Goal: Transaction & Acquisition: Purchase product/service

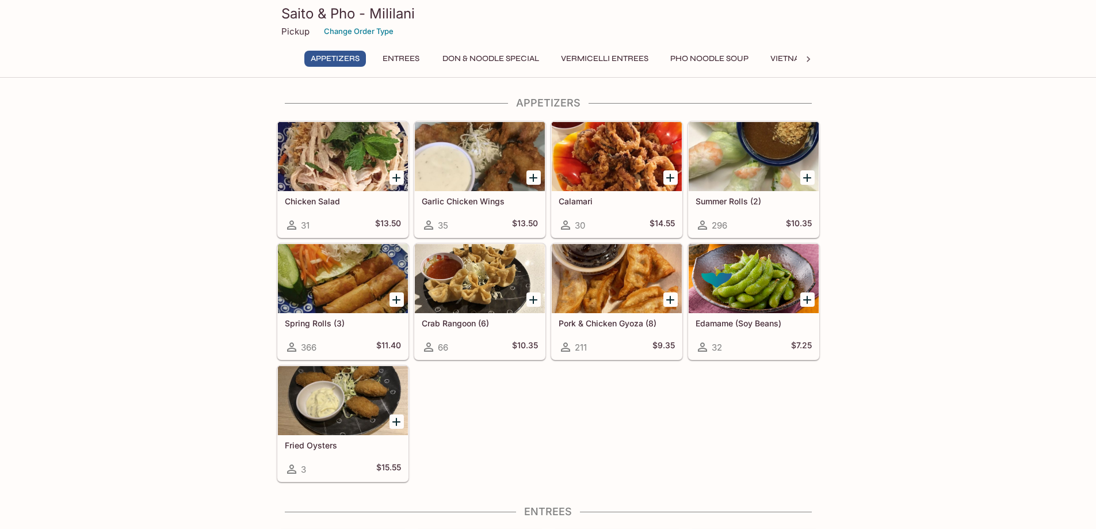
drag, startPoint x: 932, startPoint y: 153, endPoint x: 919, endPoint y: 86, distance: 68.1
drag, startPoint x: 76, startPoint y: 128, endPoint x: 51, endPoint y: 105, distance: 34.6
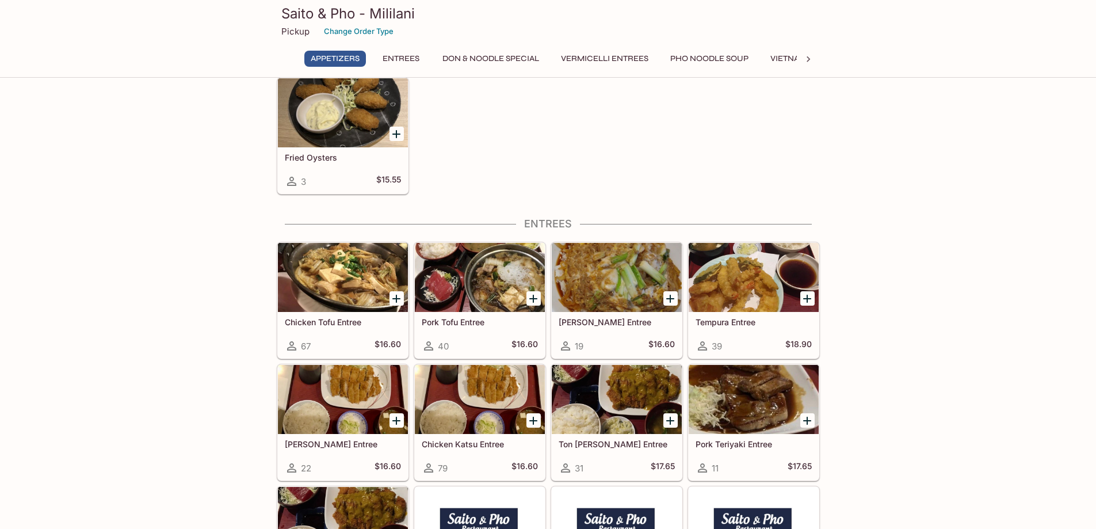
drag, startPoint x: 923, startPoint y: 212, endPoint x: 874, endPoint y: 155, distance: 74.7
drag, startPoint x: 851, startPoint y: 158, endPoint x: 799, endPoint y: 141, distance: 54.6
click at [799, 141] on div "Chicken Salad 31 $13.50 Garlic Chicken Wings 35 $13.50 Calamari 30 $14.55 Summe…" at bounding box center [546, 11] width 548 height 366
drag, startPoint x: 799, startPoint y: 141, endPoint x: 761, endPoint y: 134, distance: 38.7
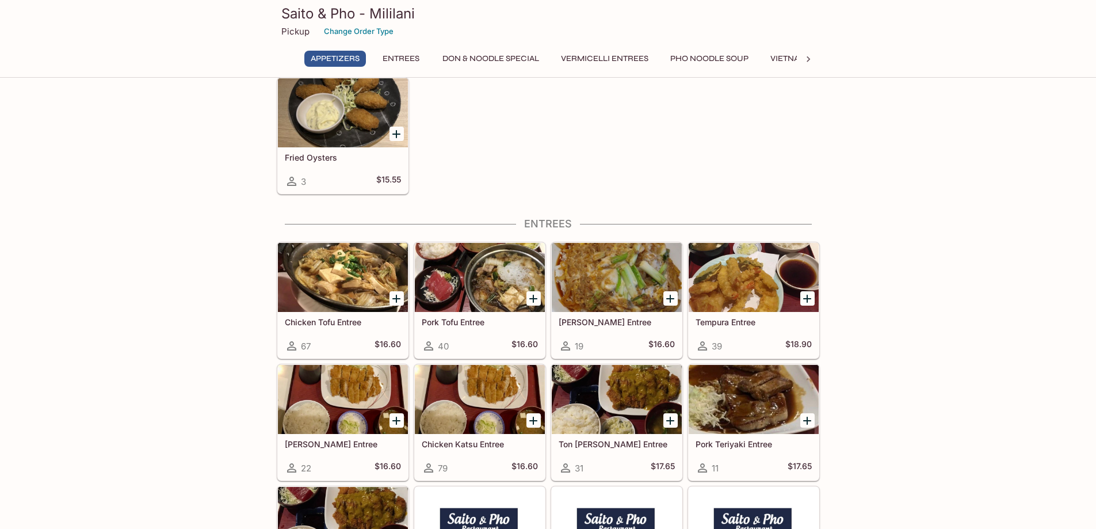
click at [761, 134] on div "Chicken Salad 31 $13.50 Garlic Chicken Wings 35 $13.50 Calamari 30 $14.55 Summe…" at bounding box center [546, 11] width 548 height 366
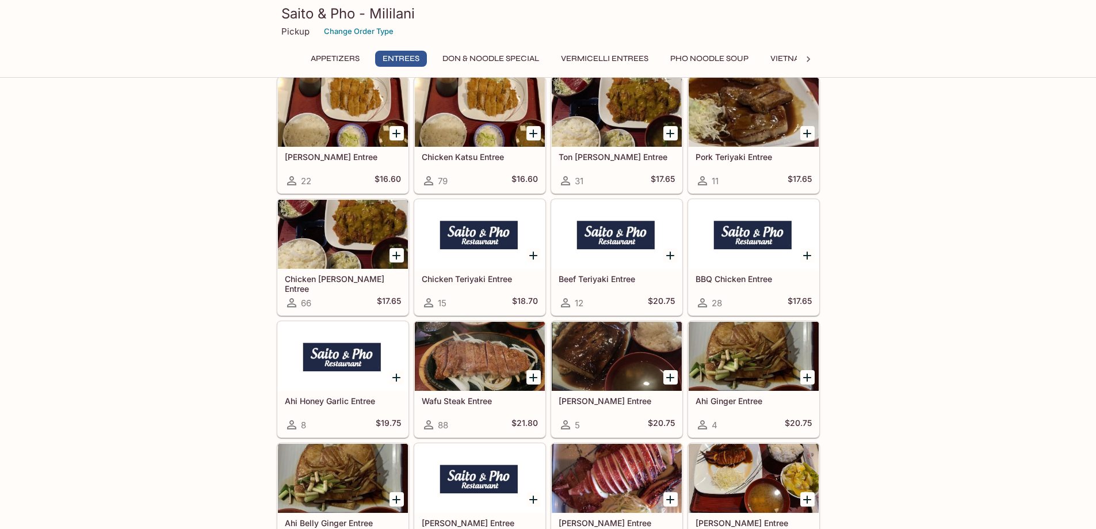
scroll to position [576, 0]
drag, startPoint x: 897, startPoint y: 176, endPoint x: 895, endPoint y: 109, distance: 66.8
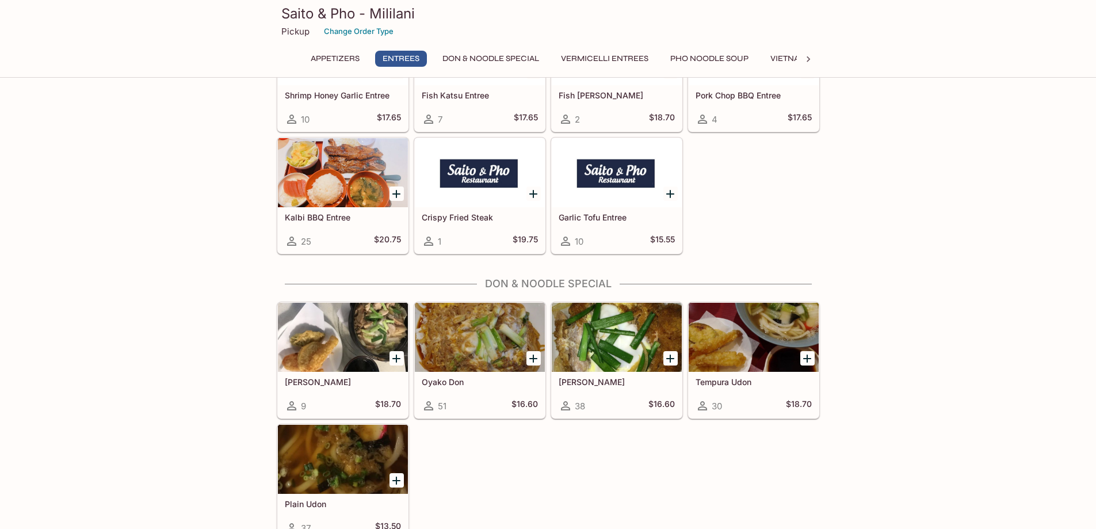
scroll to position [1496, 0]
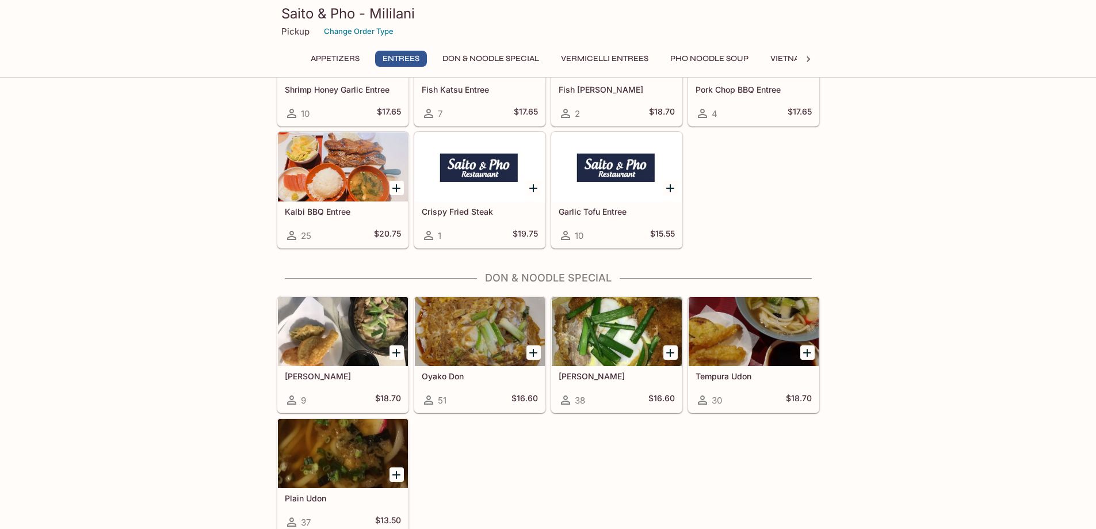
drag, startPoint x: 886, startPoint y: 192, endPoint x: 838, endPoint y: 167, distance: 54.3
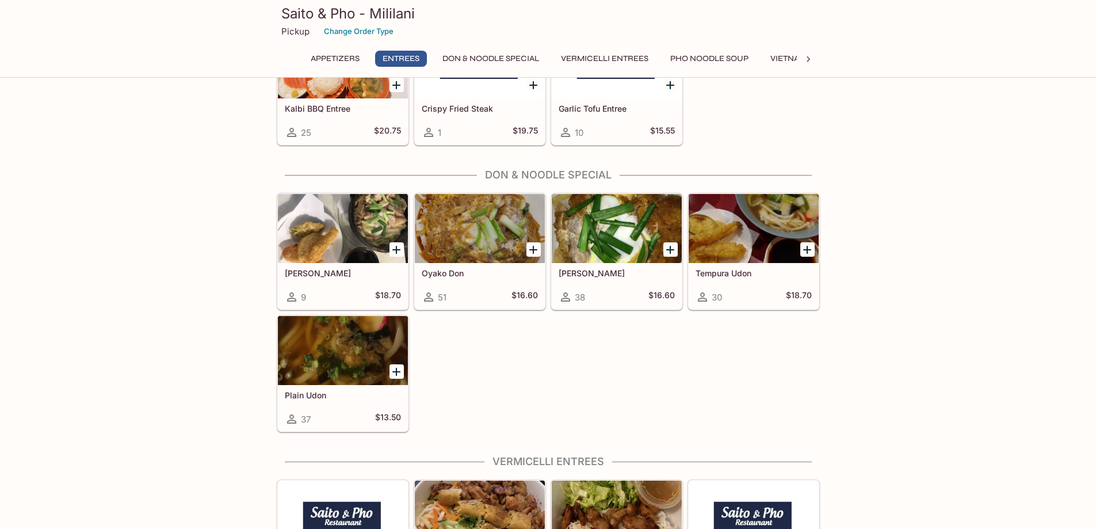
scroll to position [1611, 0]
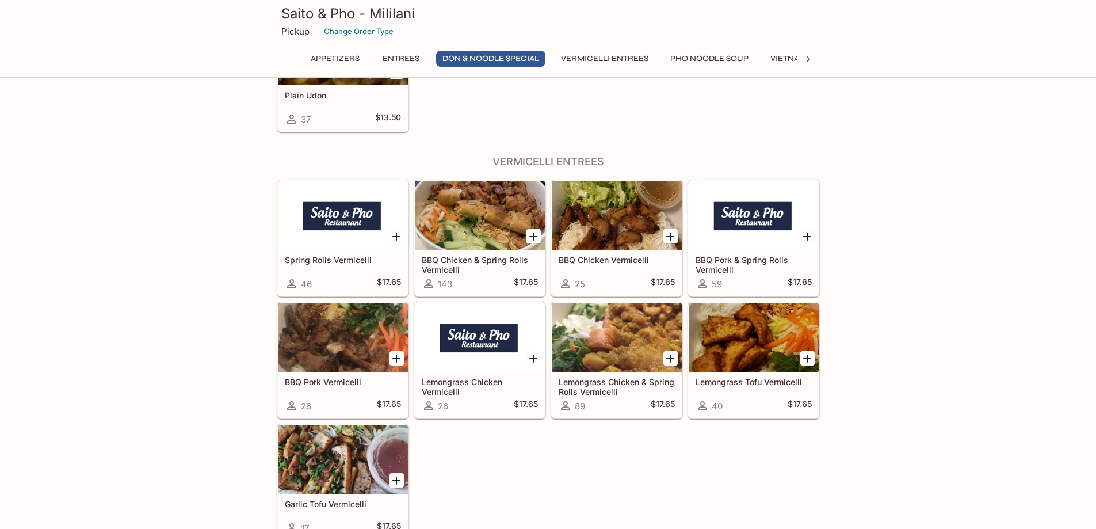
scroll to position [1957, 0]
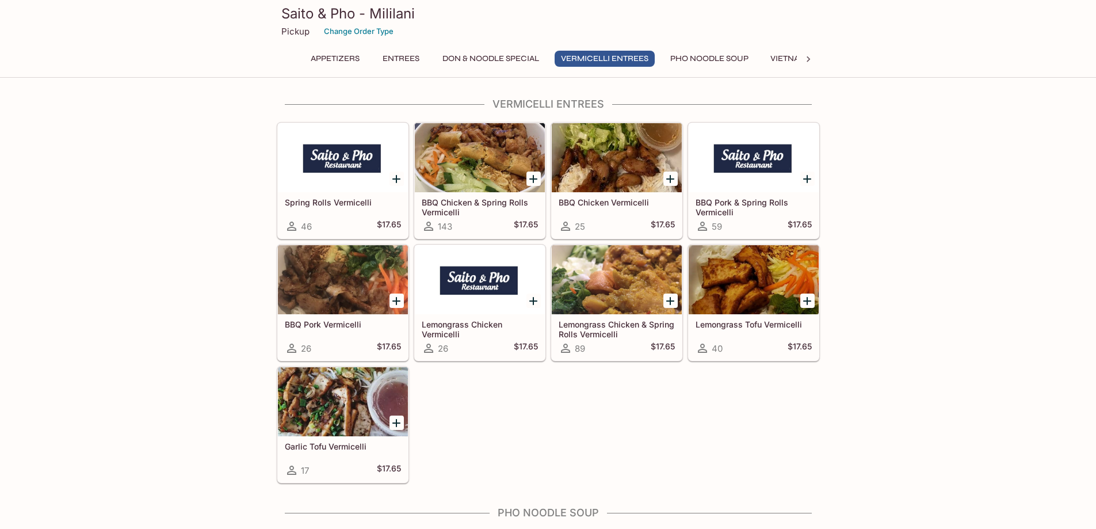
drag, startPoint x: 849, startPoint y: 96, endPoint x: 851, endPoint y: 71, distance: 24.8
click at [851, 71] on div "Saito & Pho - Mililani Pickup Change Order Type Appetizers Entrees Don & Noodle…" at bounding box center [548, 39] width 1096 height 78
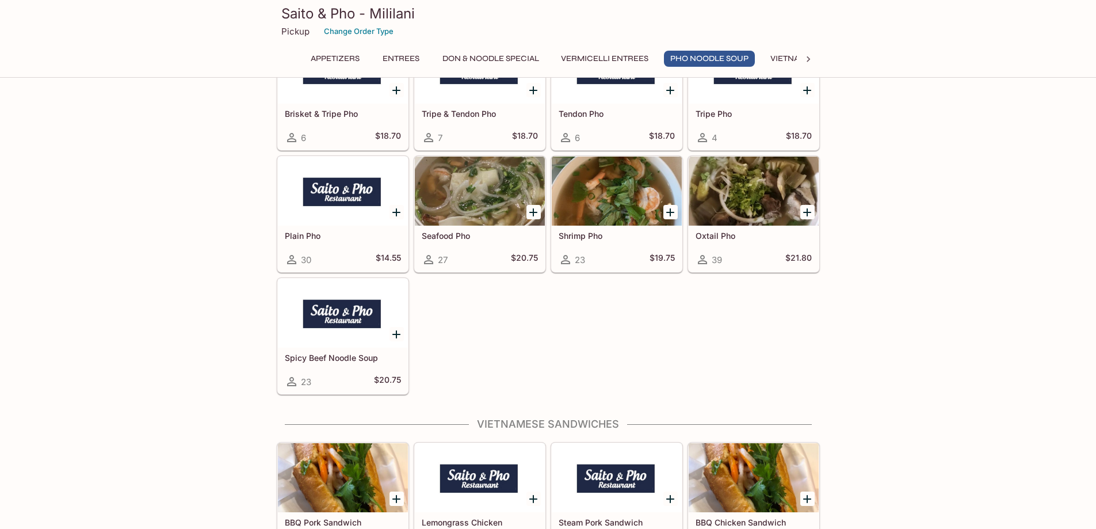
scroll to position [3050, 0]
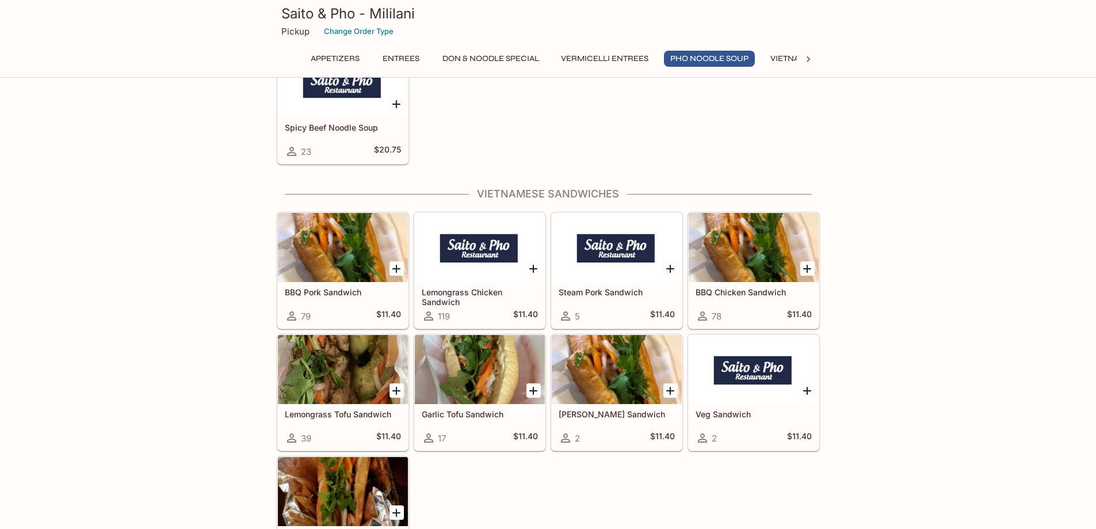
drag, startPoint x: 952, startPoint y: 172, endPoint x: 917, endPoint y: 108, distance: 72.1
drag, startPoint x: 901, startPoint y: 188, endPoint x: 890, endPoint y: 152, distance: 37.3
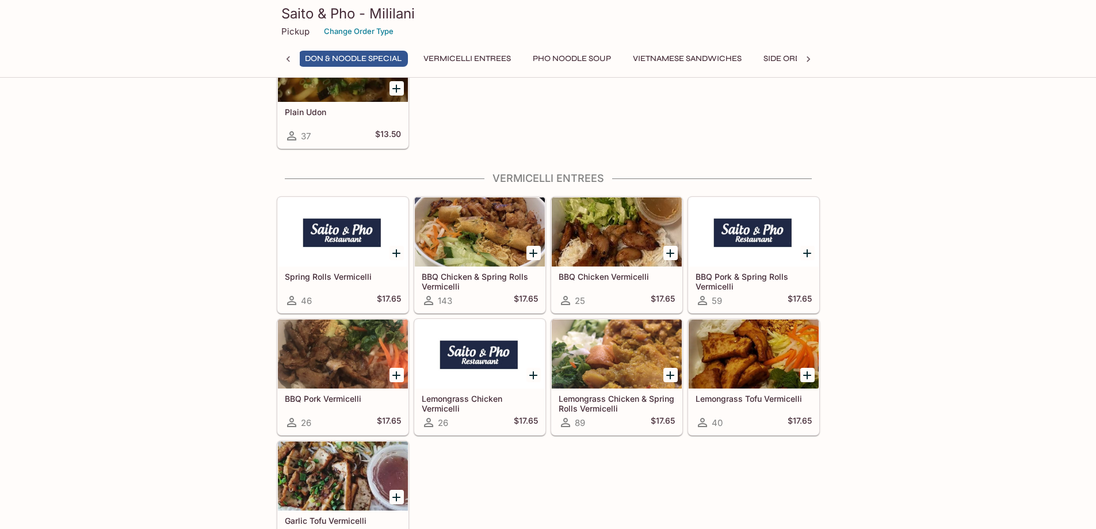
scroll to position [1940, 0]
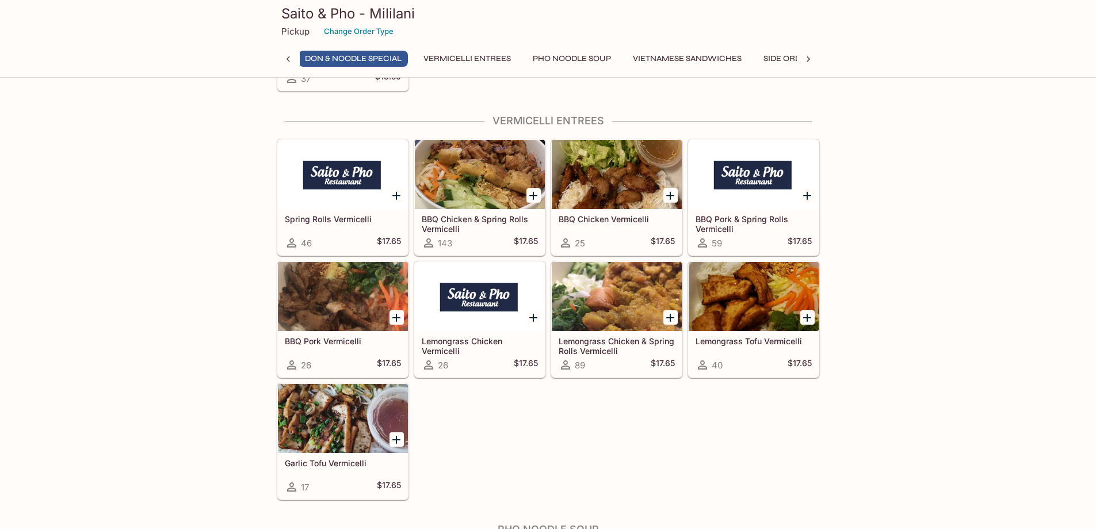
drag, startPoint x: 938, startPoint y: 249, endPoint x: 979, endPoint y: 162, distance: 95.8
drag, startPoint x: 979, startPoint y: 162, endPoint x: 894, endPoint y: 110, distance: 99.7
click at [894, 109] on div "Appetizers Chicken Salad 31 $13.50 Garlic Chicken Wings 35 $13.50 Calamari 30 $…" at bounding box center [548, 350] width 1096 height 4387
drag, startPoint x: 867, startPoint y: 124, endPoint x: 828, endPoint y: 114, distance: 39.9
click at [828, 114] on div "Appetizers Chicken Salad 31 $13.50 Garlic Chicken Wings 35 $13.50 Calamari 30 $…" at bounding box center [548, 350] width 1096 height 4387
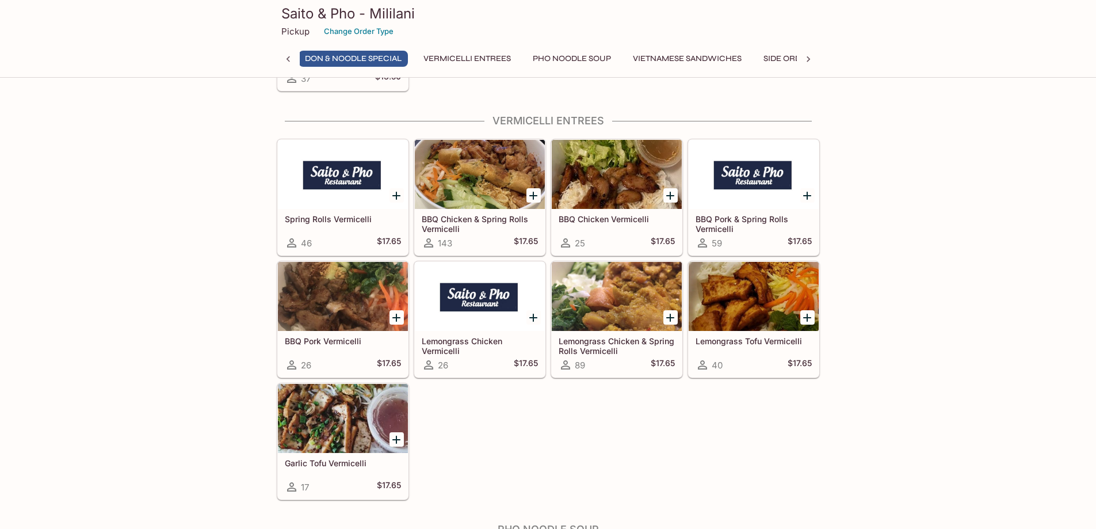
drag, startPoint x: 828, startPoint y: 114, endPoint x: 818, endPoint y: 101, distance: 16.0
click at [818, 101] on div "Appetizers Chicken Salad 31 $13.50 Garlic Chicken Wings 35 $13.50 Calamari 30 $…" at bounding box center [548, 350] width 552 height 4387
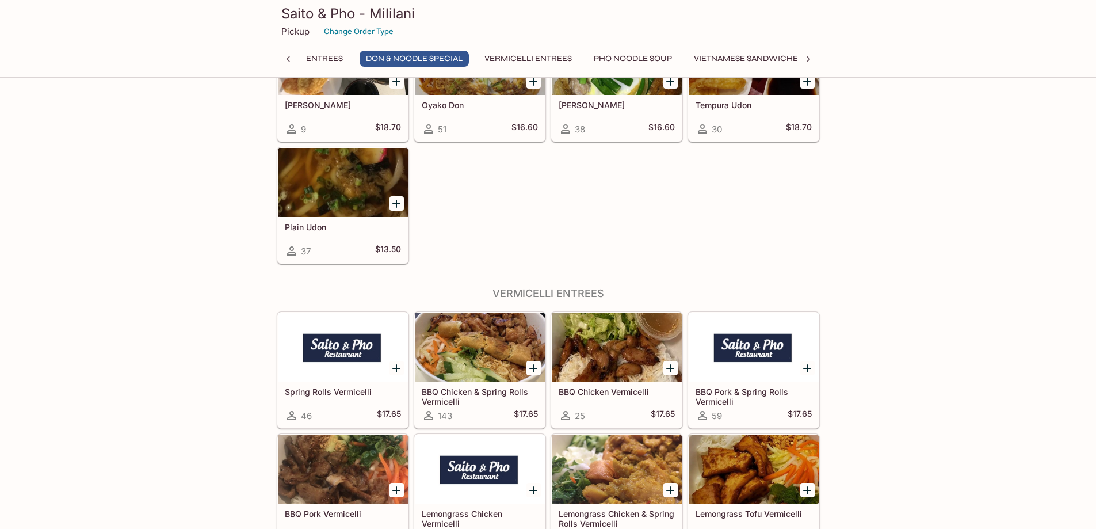
scroll to position [1998, 0]
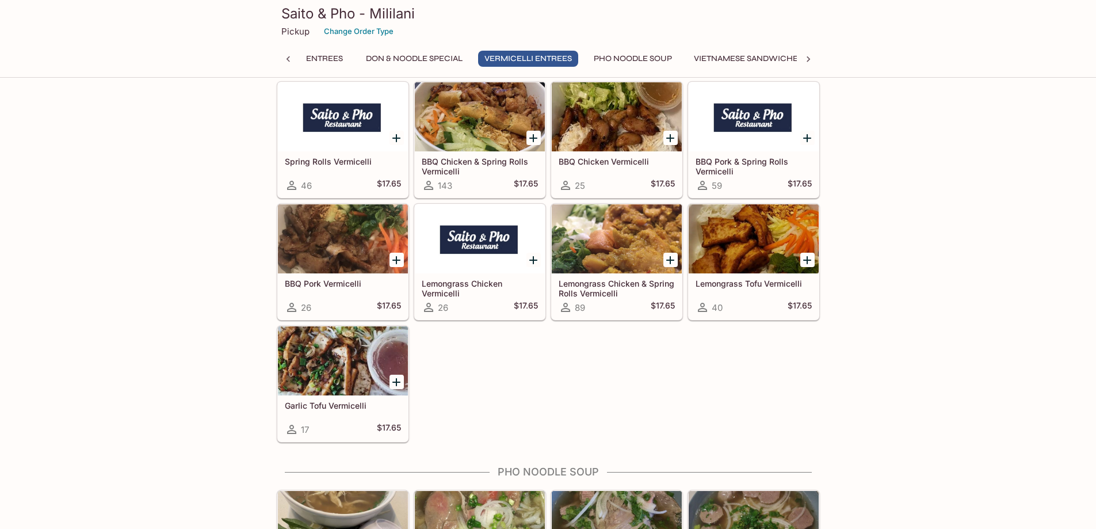
drag, startPoint x: 845, startPoint y: 162, endPoint x: 868, endPoint y: 116, distance: 51.7
click at [868, 116] on div "Appetizers Chicken Salad 31 $13.50 Garlic Chicken Wings 35 $13.50 Calamari 30 $…" at bounding box center [548, 292] width 1096 height 4387
click at [675, 264] on icon "Add Lemongrass Chicken & Spring Rolls Vermicelli" at bounding box center [671, 260] width 14 height 14
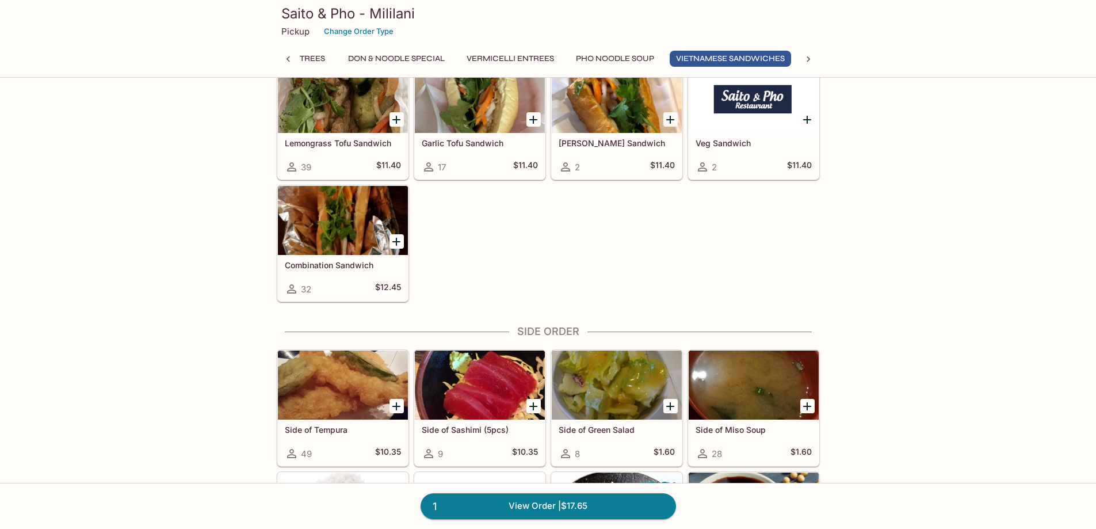
scroll to position [0, 95]
drag, startPoint x: 1095, startPoint y: 411, endPoint x: 1090, endPoint y: 393, distance: 18.4
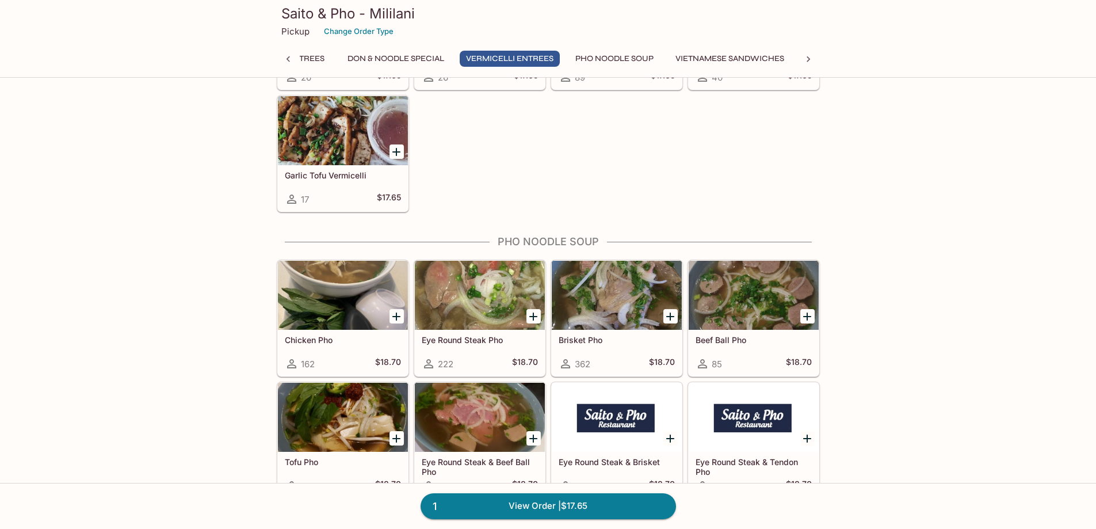
scroll to position [1883, 0]
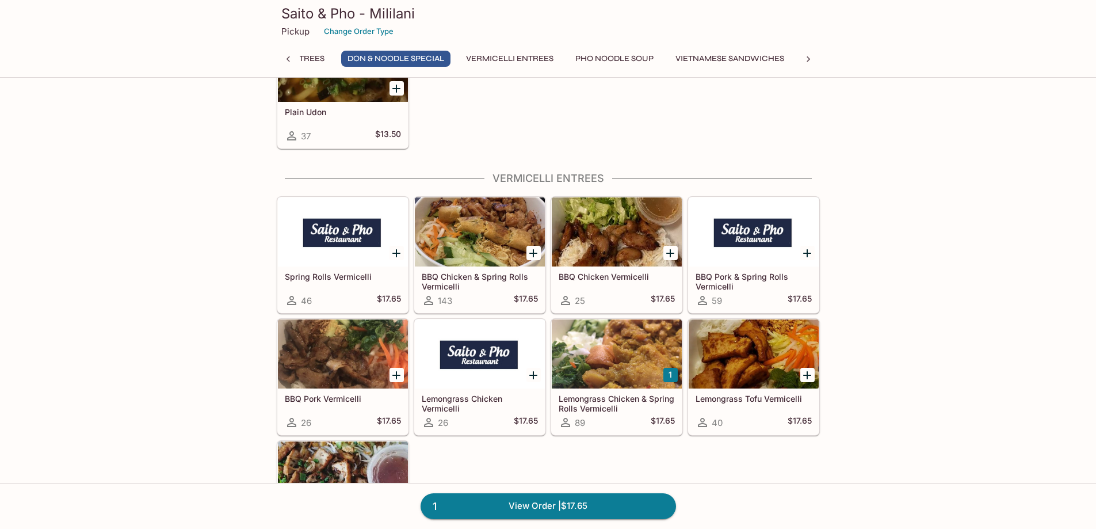
click at [587, 223] on div at bounding box center [617, 231] width 130 height 69
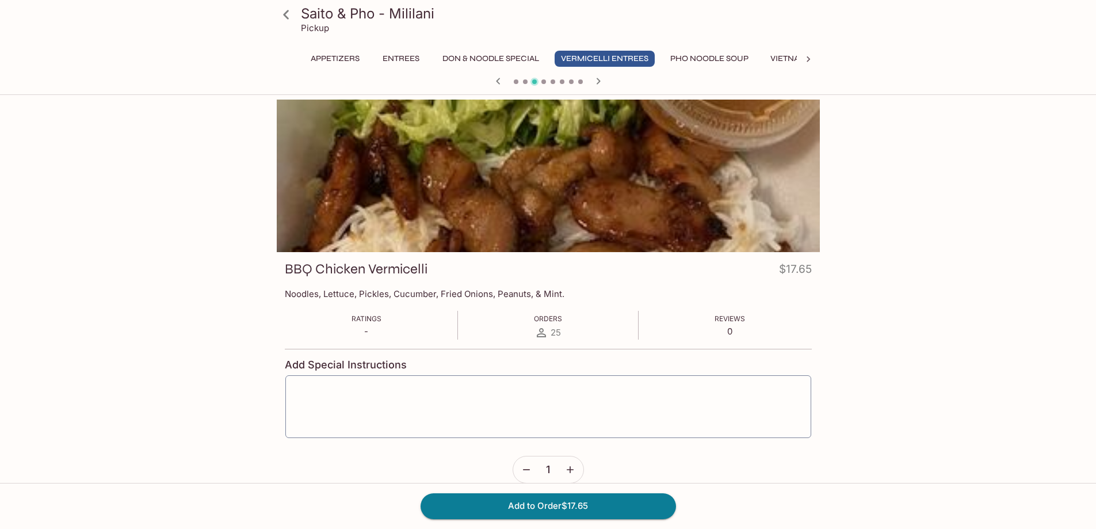
click at [594, 162] on div at bounding box center [548, 176] width 543 height 153
click at [493, 81] on icon "button" at bounding box center [498, 81] width 14 height 14
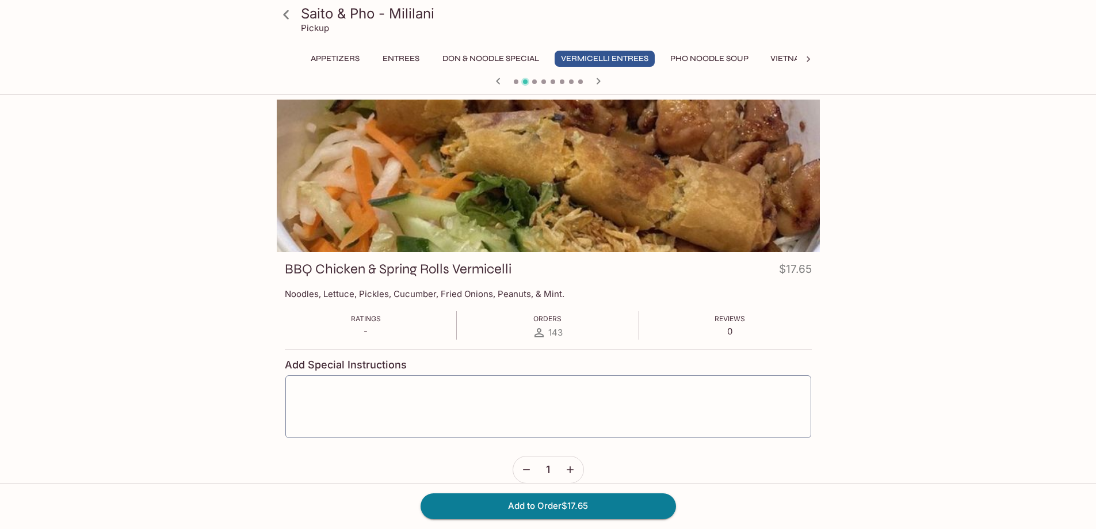
click at [494, 81] on icon "button" at bounding box center [498, 81] width 14 height 14
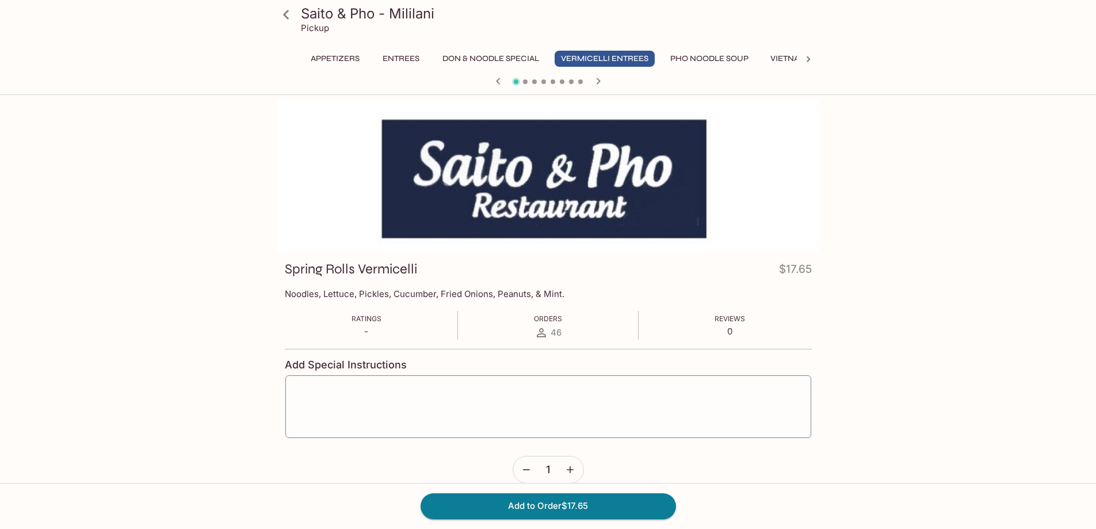
click at [597, 83] on icon "button" at bounding box center [599, 81] width 14 height 14
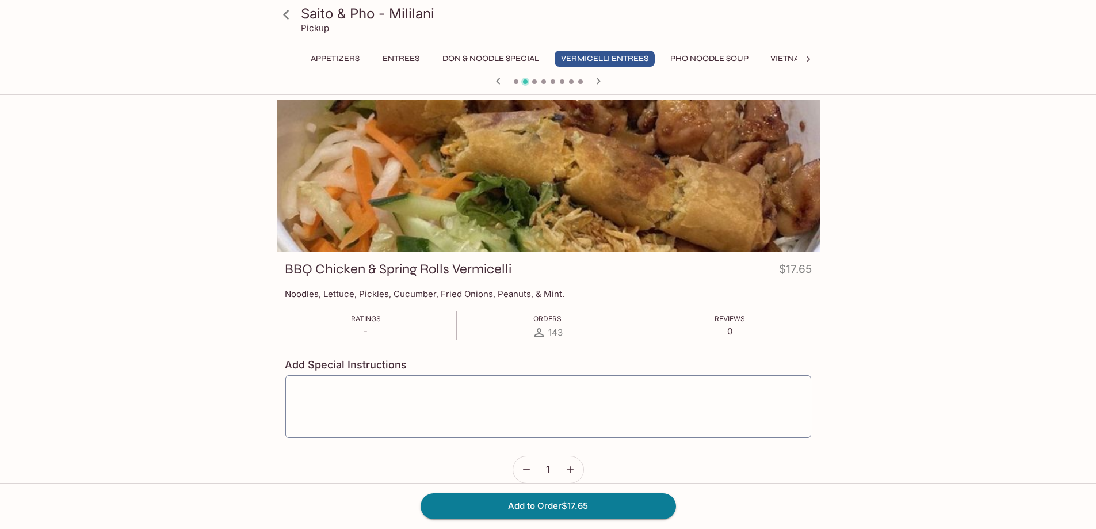
click at [597, 83] on icon "button" at bounding box center [599, 81] width 14 height 14
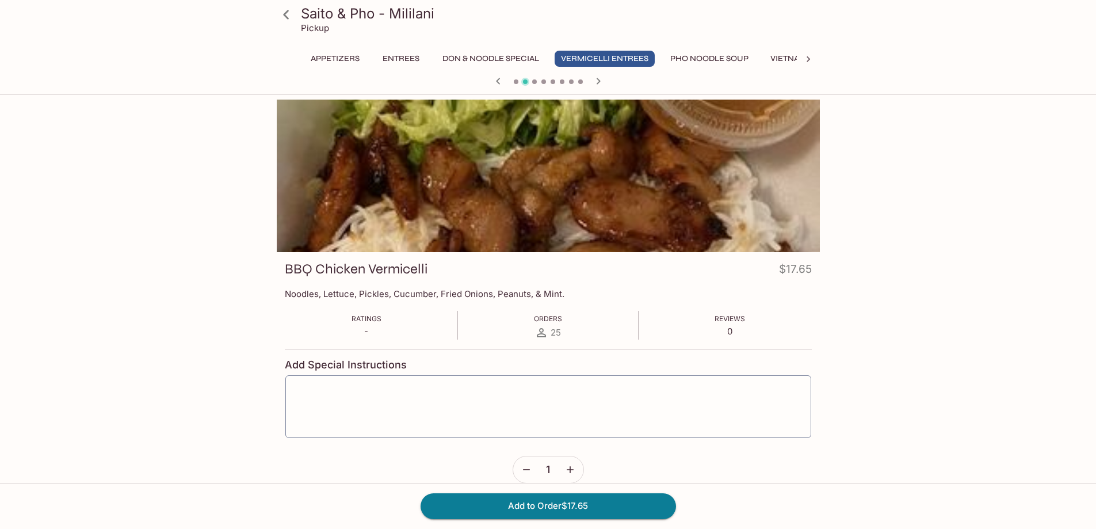
click at [597, 83] on icon "button" at bounding box center [599, 81] width 14 height 14
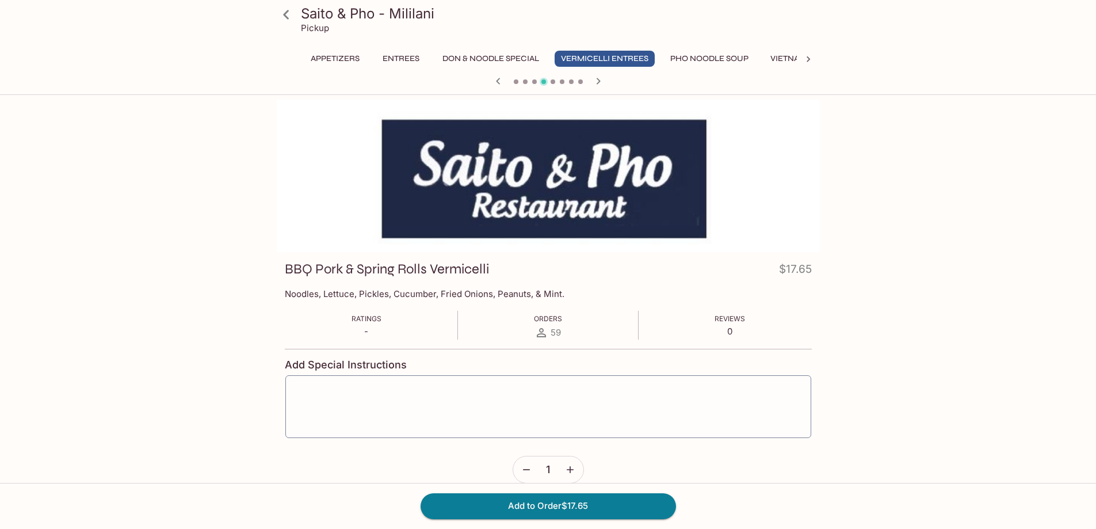
click at [597, 83] on icon "button" at bounding box center [599, 81] width 14 height 14
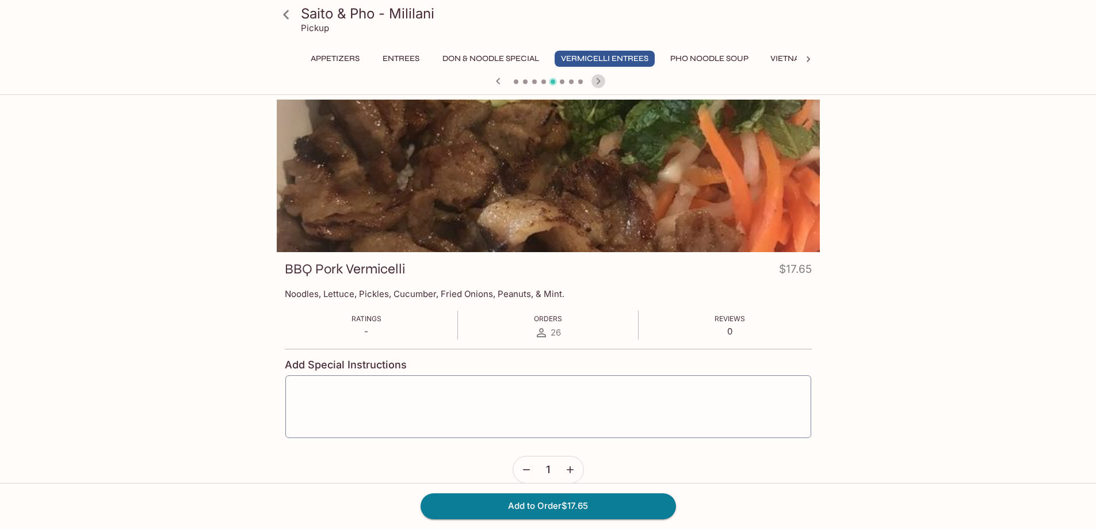
click at [597, 83] on icon "button" at bounding box center [599, 81] width 14 height 14
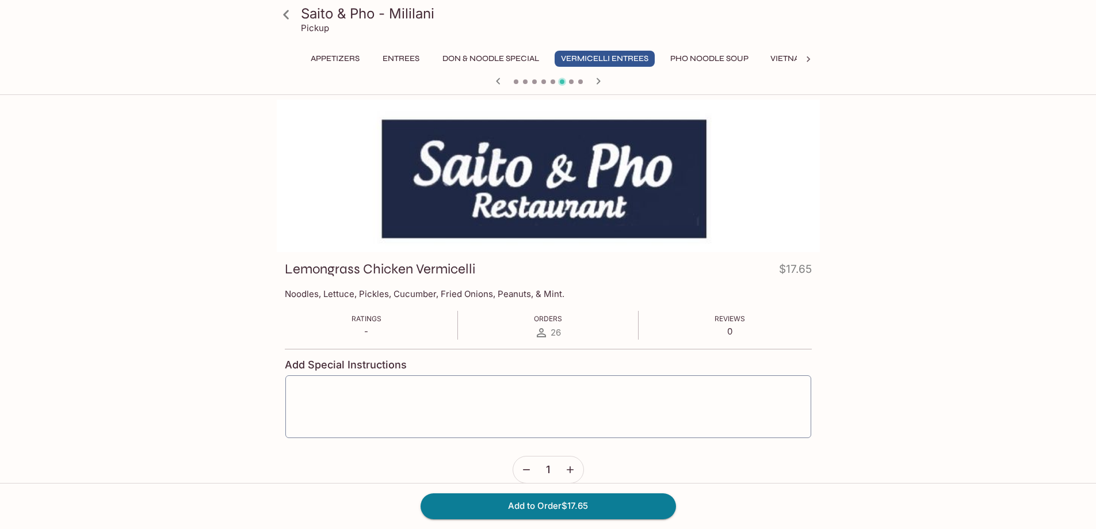
click at [504, 77] on icon "button" at bounding box center [498, 81] width 14 height 14
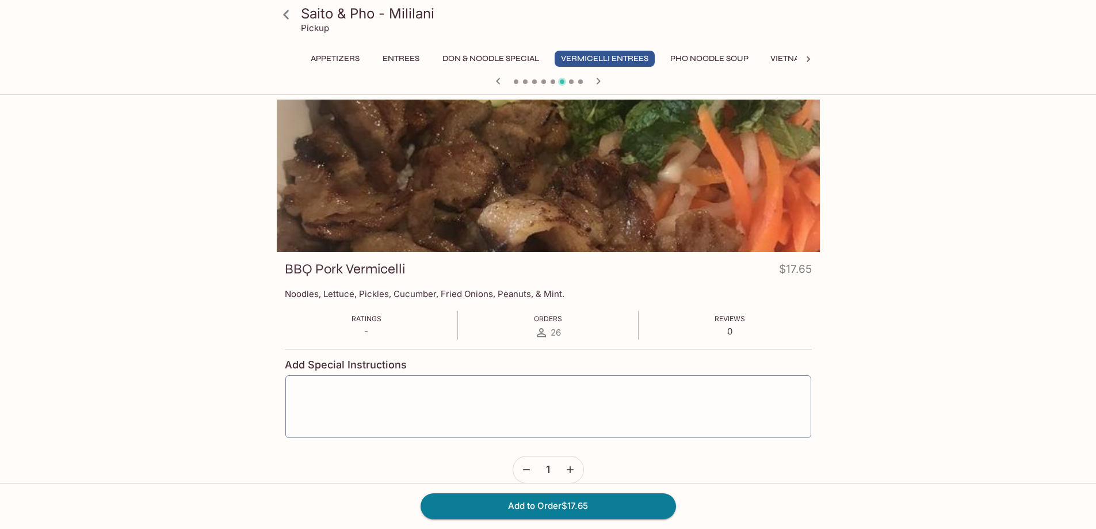
click at [504, 77] on icon "button" at bounding box center [498, 81] width 14 height 14
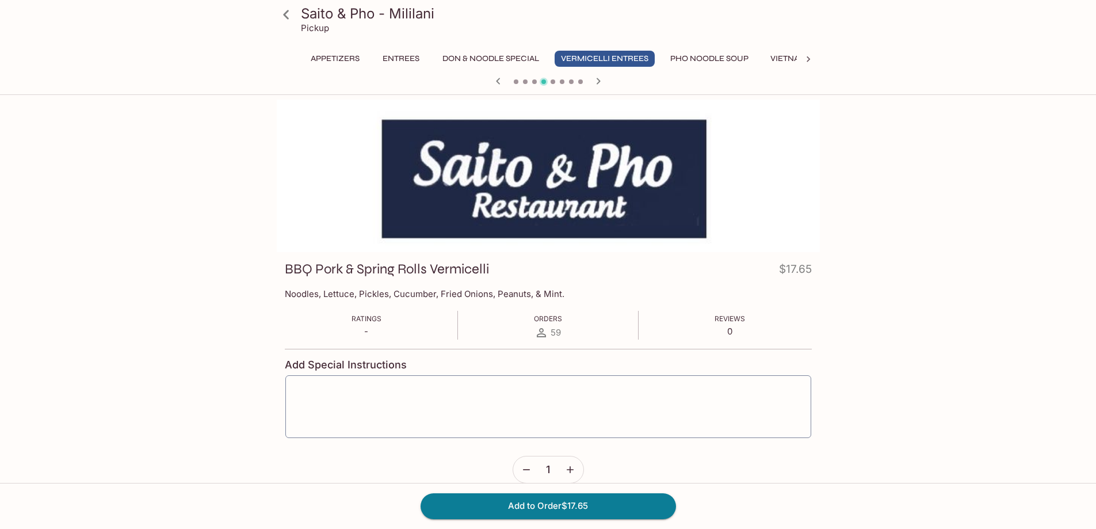
click at [504, 77] on icon "button" at bounding box center [498, 81] width 14 height 14
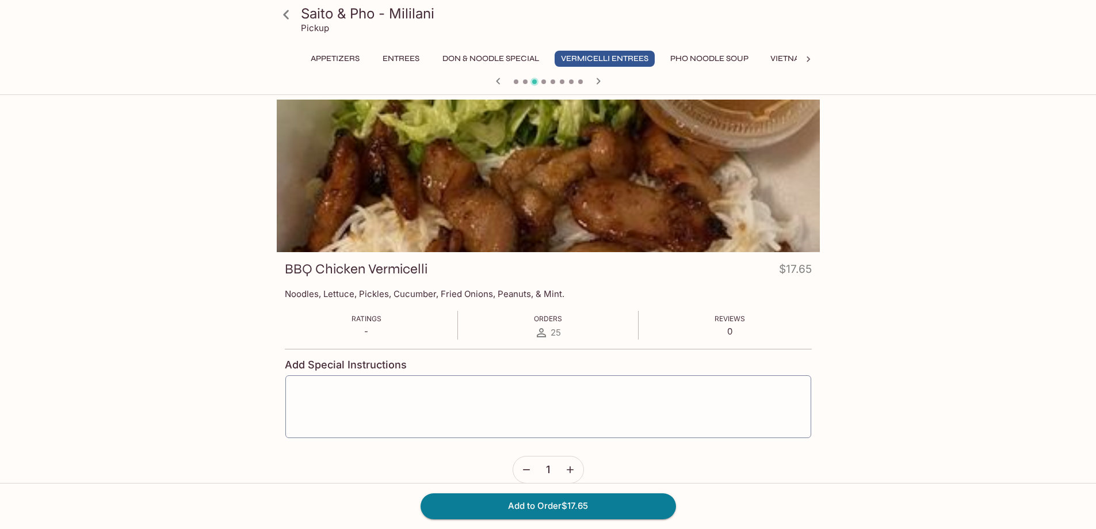
click at [505, 77] on icon "button" at bounding box center [498, 81] width 14 height 14
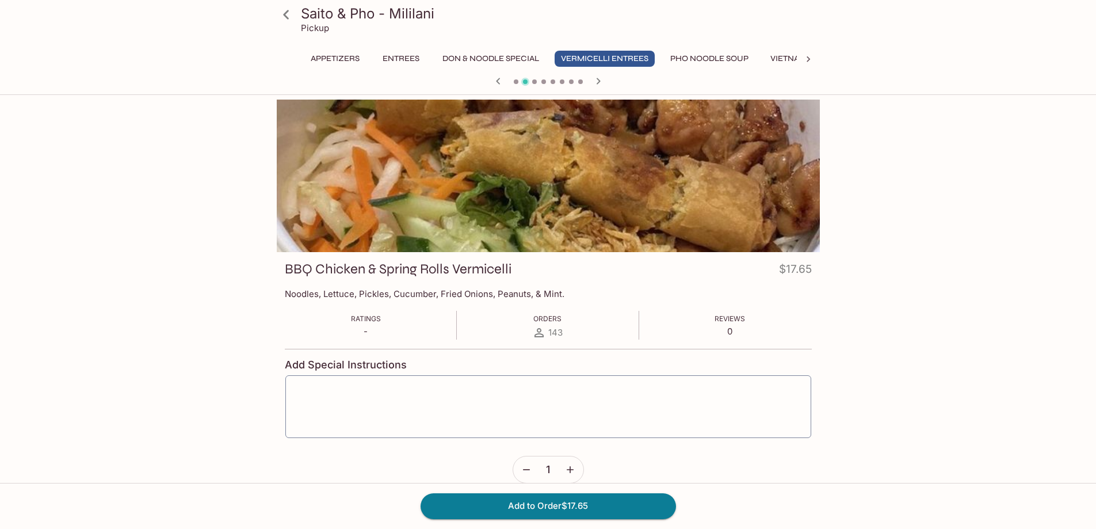
click at [601, 84] on icon "button" at bounding box center [599, 81] width 14 height 14
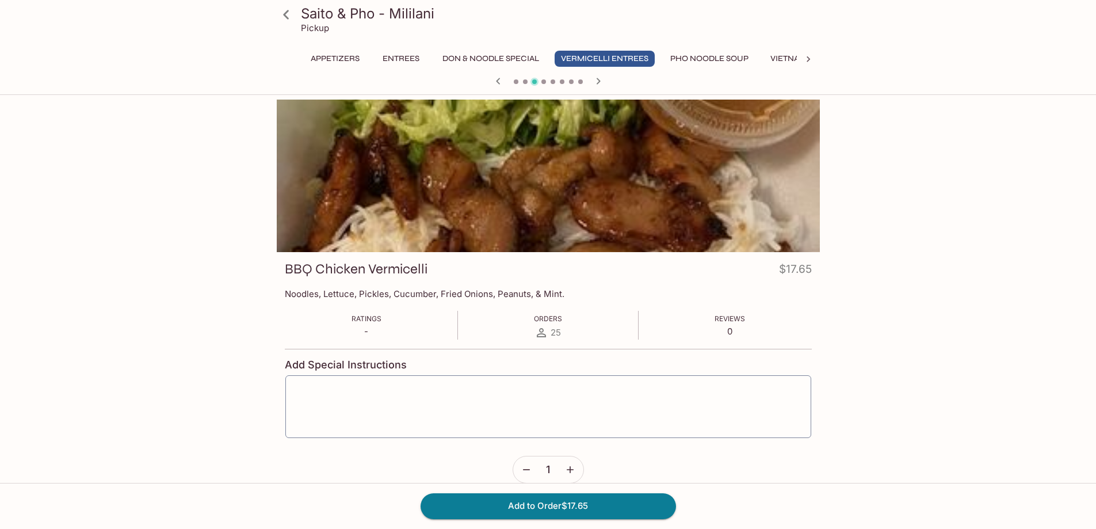
click at [601, 84] on icon "button" at bounding box center [599, 81] width 14 height 14
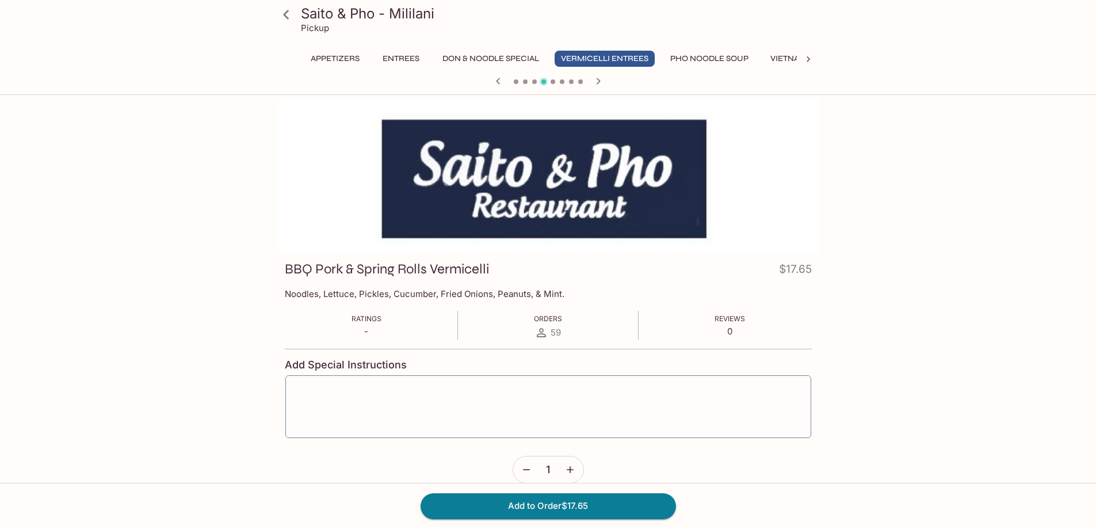
click at [601, 84] on icon "button" at bounding box center [599, 81] width 14 height 14
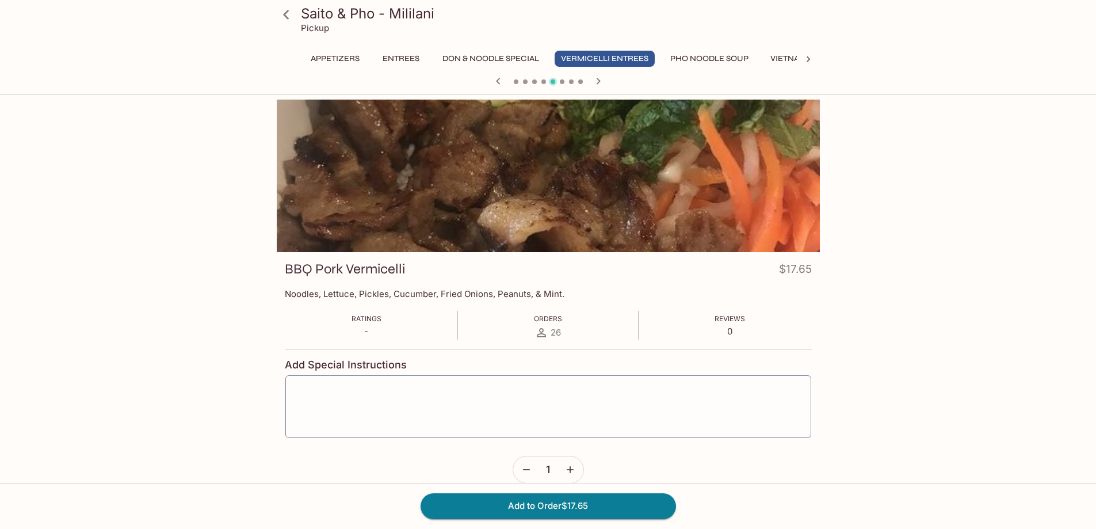
click at [601, 84] on icon "button" at bounding box center [599, 81] width 14 height 14
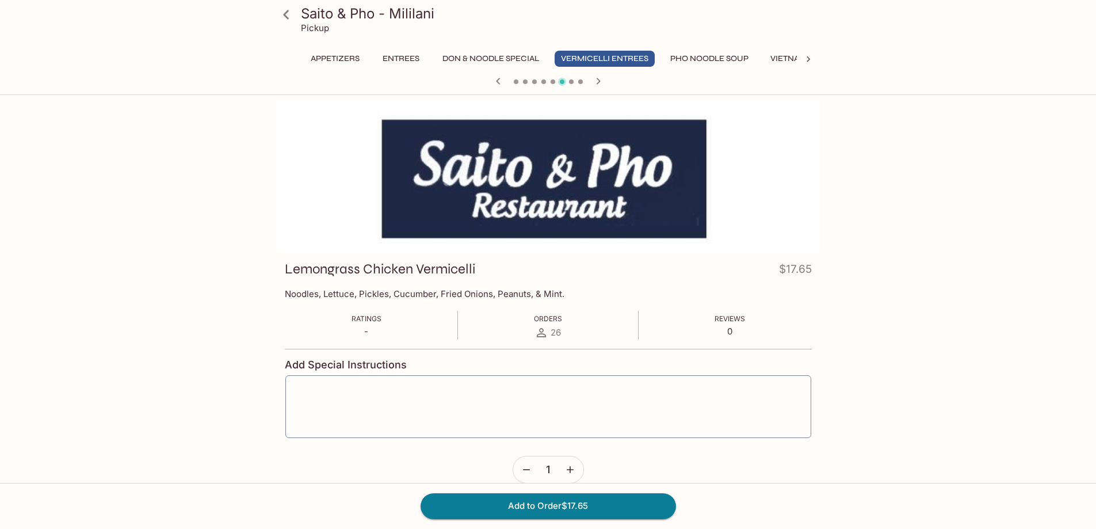
click at [523, 84] on div at bounding box center [548, 82] width 552 height 17
click at [524, 81] on span at bounding box center [525, 81] width 5 height 5
click at [494, 77] on icon "button" at bounding box center [498, 81] width 14 height 14
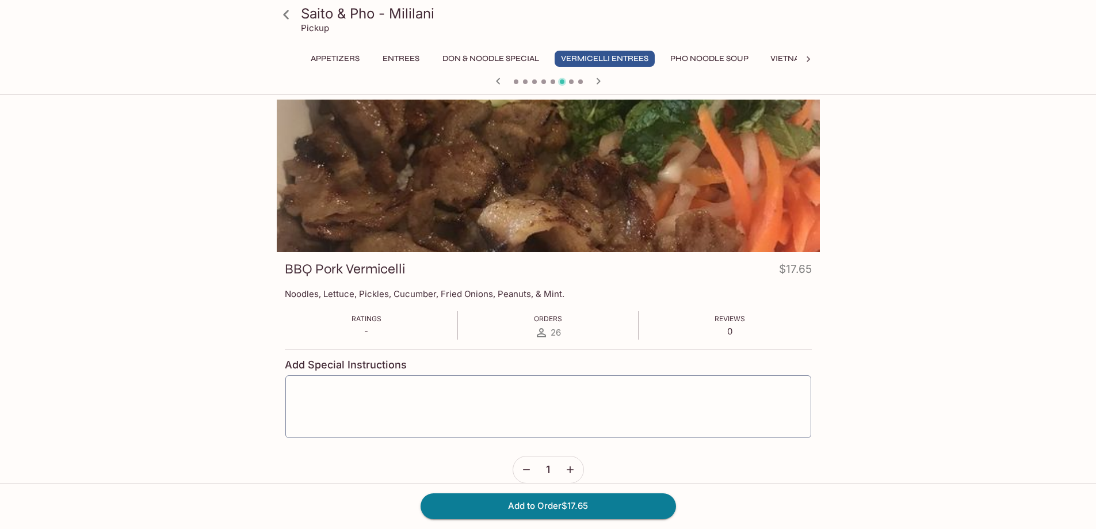
click at [494, 77] on icon "button" at bounding box center [498, 81] width 14 height 14
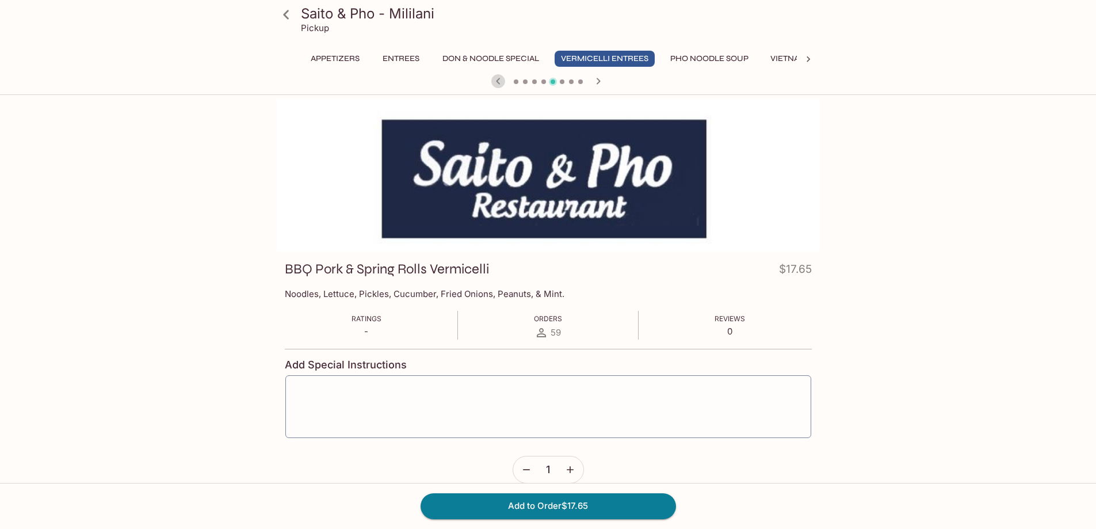
click at [494, 77] on icon "button" at bounding box center [498, 81] width 14 height 14
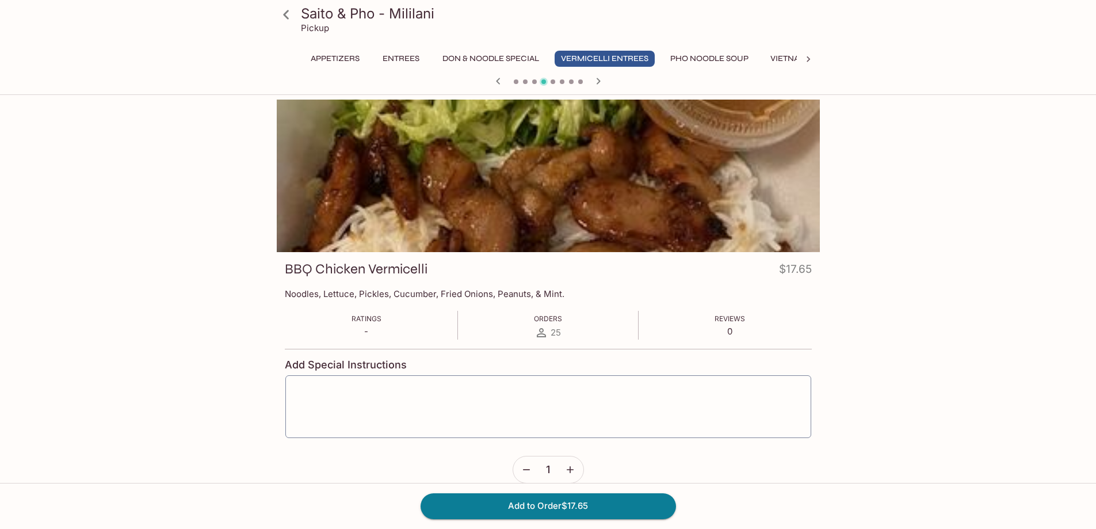
click at [494, 77] on icon "button" at bounding box center [498, 81] width 14 height 14
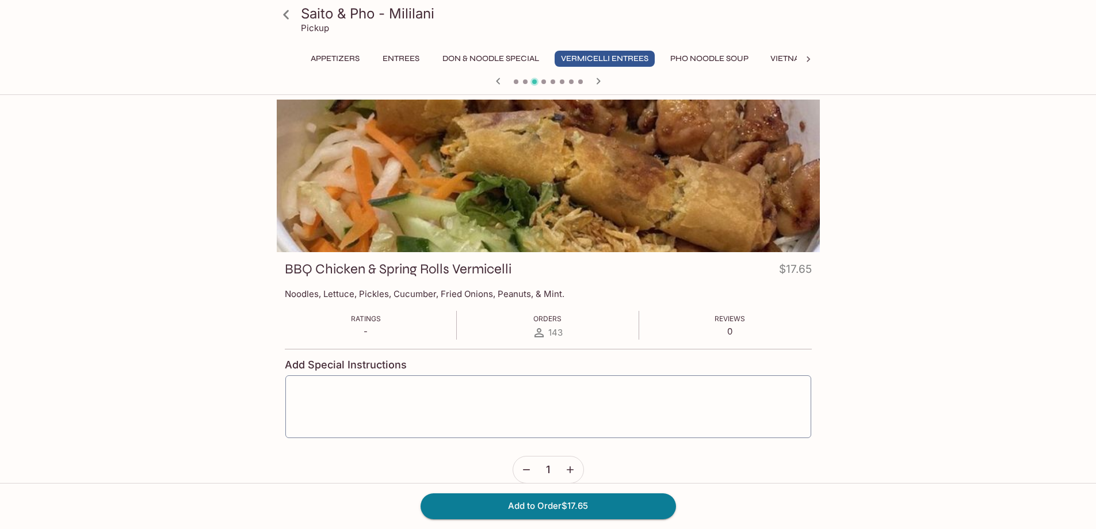
click at [494, 77] on icon "button" at bounding box center [498, 81] width 14 height 14
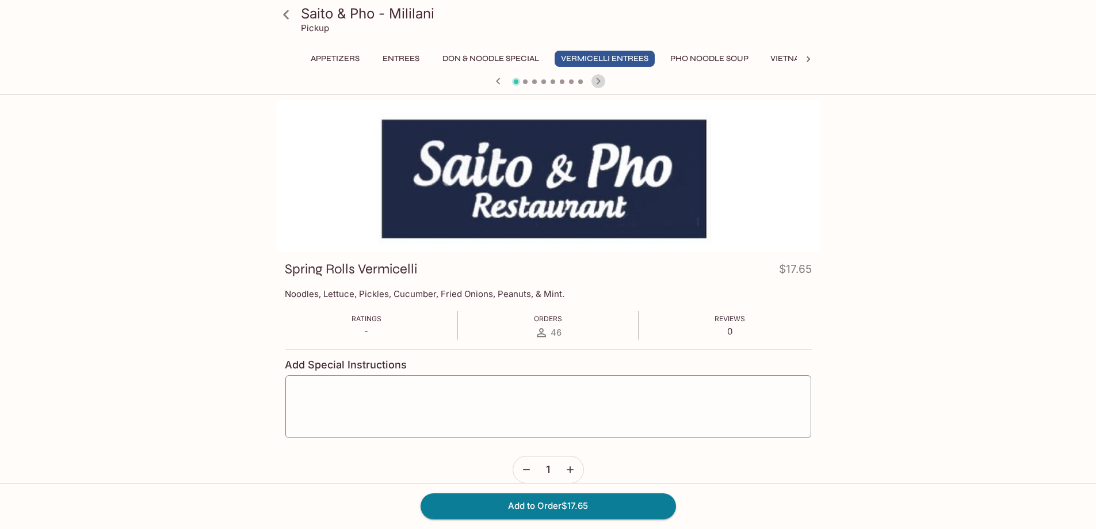
click at [603, 86] on icon "button" at bounding box center [599, 81] width 14 height 14
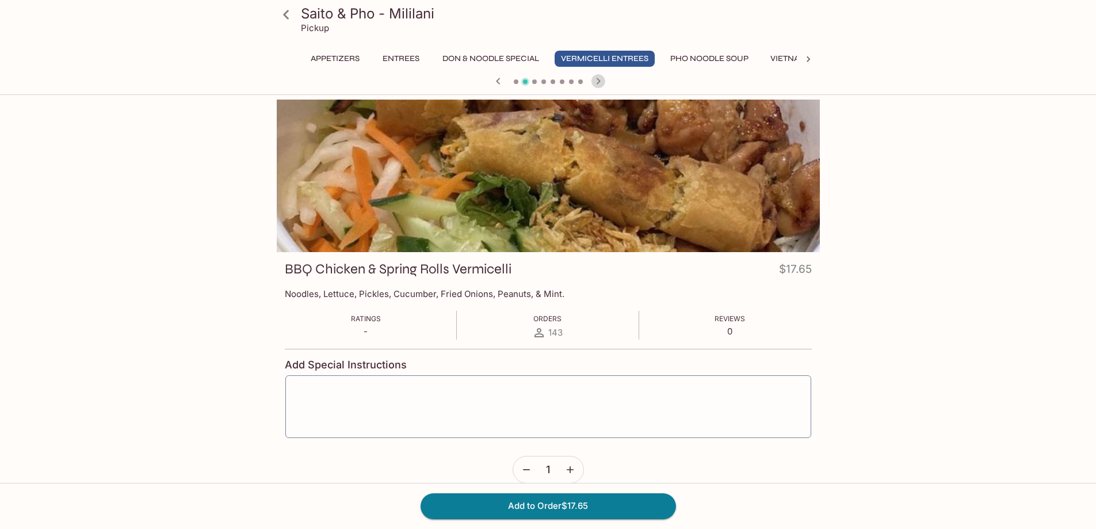
click at [603, 86] on icon "button" at bounding box center [599, 81] width 14 height 14
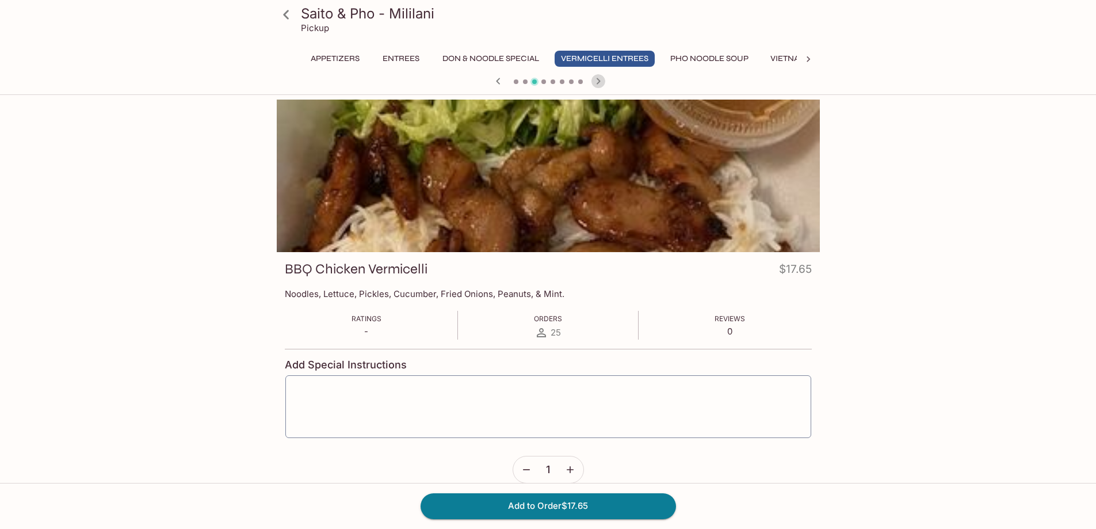
click at [603, 86] on icon "button" at bounding box center [599, 81] width 14 height 14
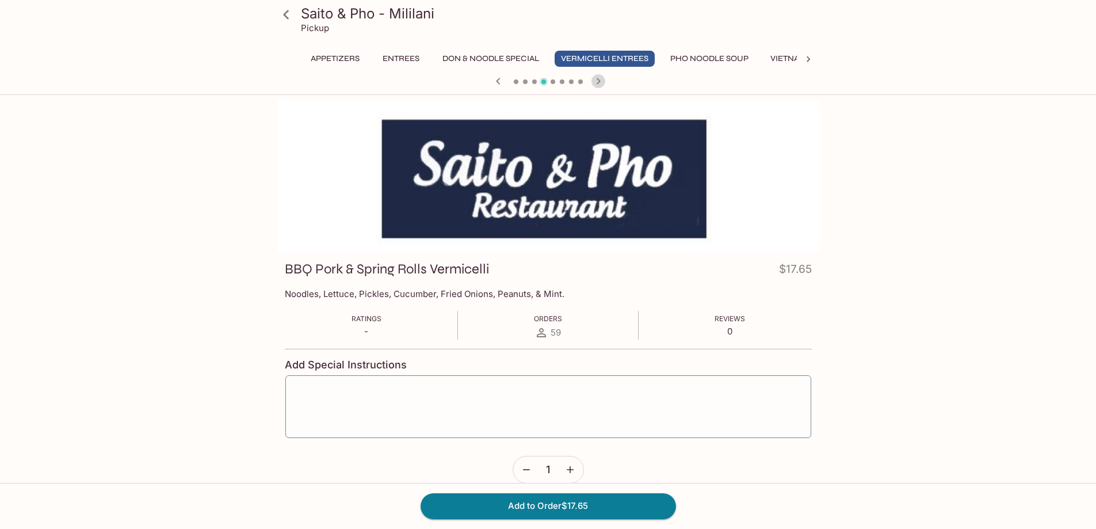
click at [603, 86] on icon "button" at bounding box center [599, 81] width 14 height 14
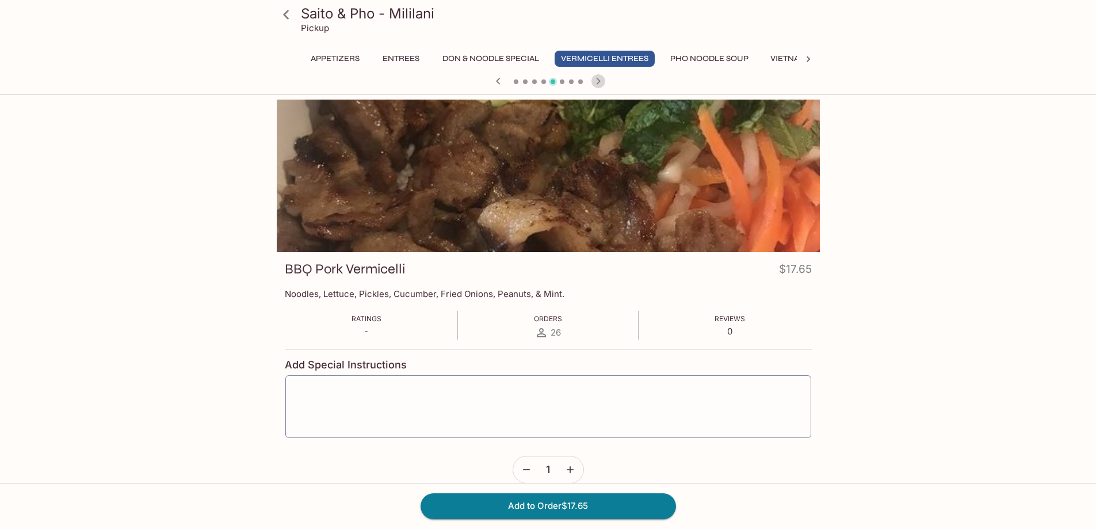
click at [603, 86] on icon "button" at bounding box center [599, 81] width 14 height 14
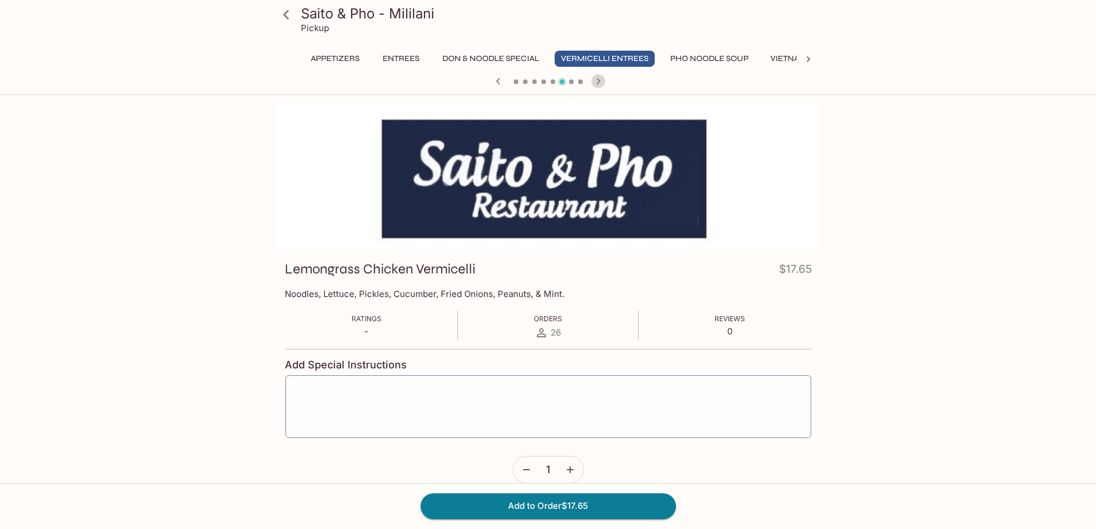
click at [603, 86] on icon "button" at bounding box center [599, 81] width 14 height 14
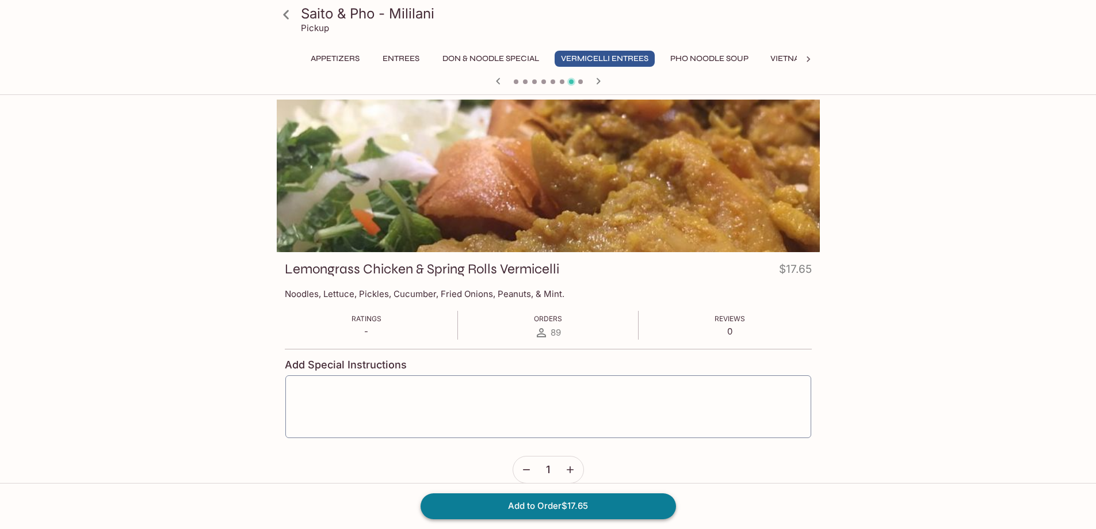
click at [586, 514] on button "Add to Order $17.65" at bounding box center [549, 505] width 256 height 25
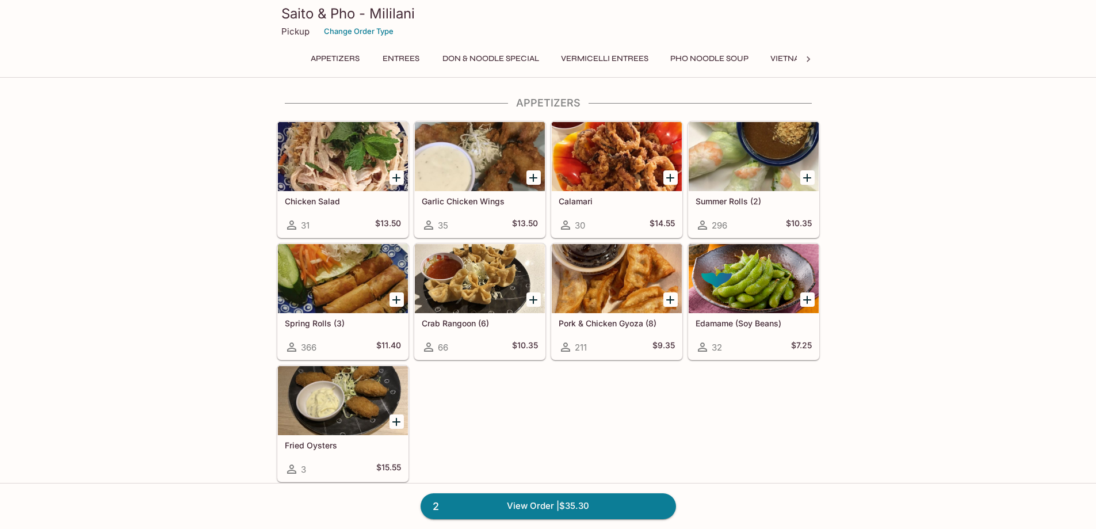
drag, startPoint x: 912, startPoint y: 154, endPoint x: 863, endPoint y: 80, distance: 89.2
drag, startPoint x: 863, startPoint y: 80, endPoint x: 851, endPoint y: 58, distance: 24.7
click at [851, 58] on div "Saito & Pho - Mililani Pickup Change Order Type Appetizers Entrees Don & Noodle…" at bounding box center [548, 39] width 1096 height 78
click at [660, 434] on div "Chicken Salad 31 $13.50 Garlic Chicken Wings 35 $13.50 Calamari 30 $14.55 Summe…" at bounding box center [546, 299] width 548 height 366
click at [542, 515] on link "2 View Order | $35.30" at bounding box center [549, 505] width 256 height 25
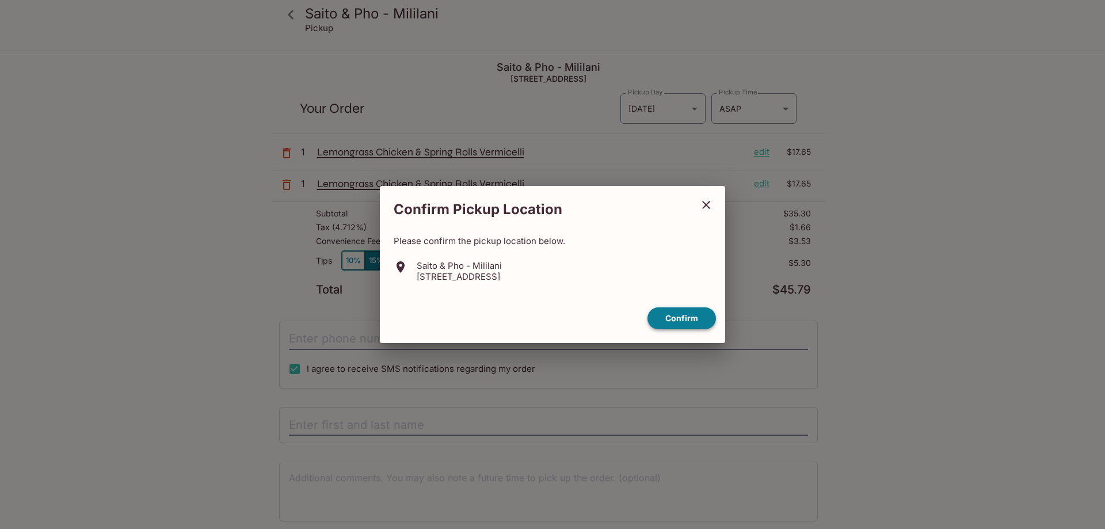
click at [680, 319] on button "Confirm" at bounding box center [681, 318] width 68 height 22
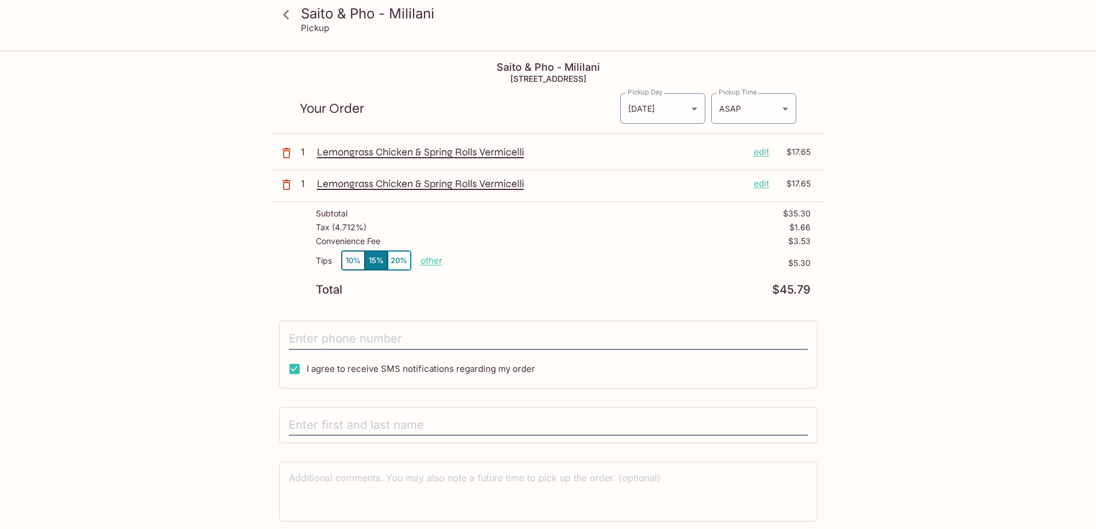
click at [286, 187] on icon "button" at bounding box center [287, 185] width 14 height 14
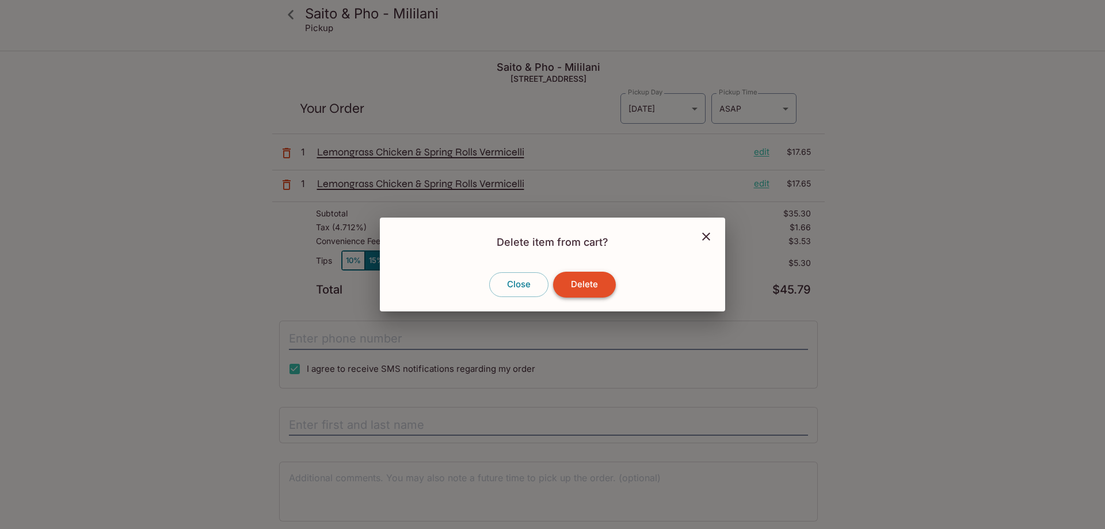
click at [574, 284] on button "Delete" at bounding box center [584, 284] width 63 height 25
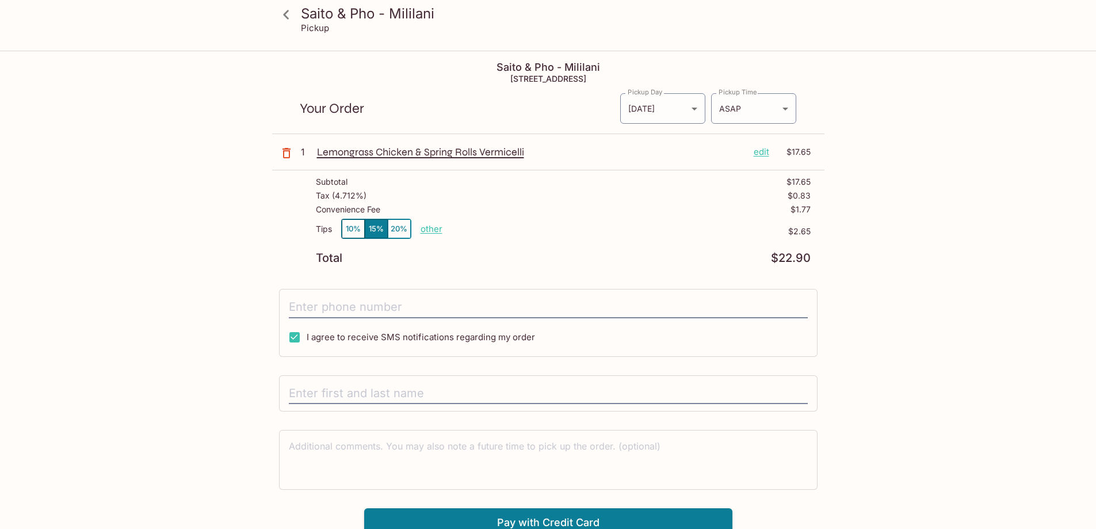
click at [423, 237] on div "Tips 10% 15% 20% other" at bounding box center [379, 231] width 127 height 25
click at [425, 230] on p "other" at bounding box center [432, 228] width 22 height 11
drag, startPoint x: 491, startPoint y: 228, endPoint x: 562, endPoint y: 220, distance: 70.7
click at [562, 220] on div "Tips 10% 15% 20% Done 2.65 $2.65" at bounding box center [563, 236] width 495 height 34
type input "0.00"
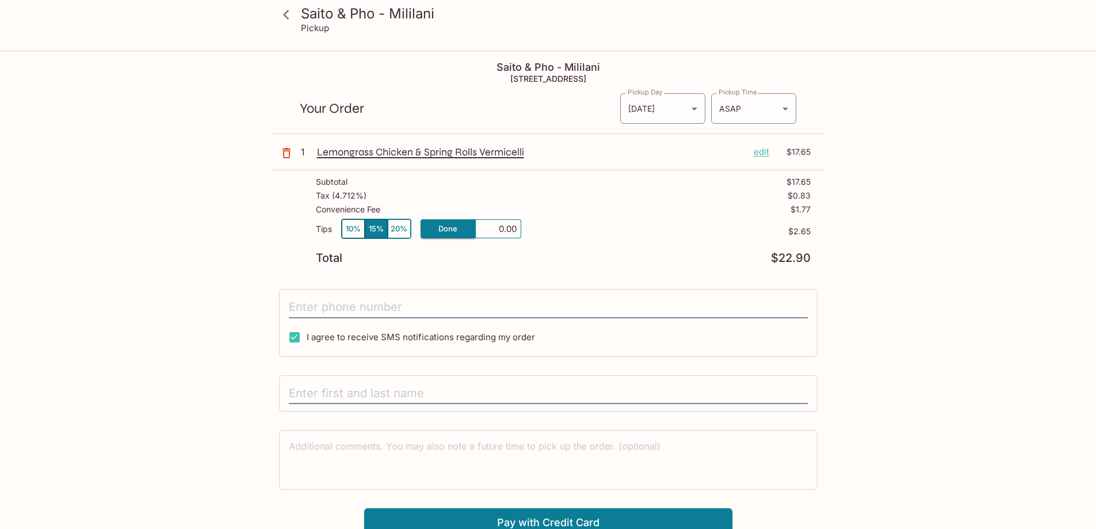
click at [666, 256] on div "Total $22.90" at bounding box center [563, 258] width 495 height 11
drag, startPoint x: 635, startPoint y: 252, endPoint x: 553, endPoint y: 276, distance: 85.8
click at [553, 276] on div "Saito & Pho - Mililani 95-1830 Meheula Pkwy, Mililani, HI 96789 Your Order Pick…" at bounding box center [548, 294] width 552 height 485
click at [295, 337] on input "I agree to receive SMS notifications regarding my order" at bounding box center [294, 337] width 23 height 23
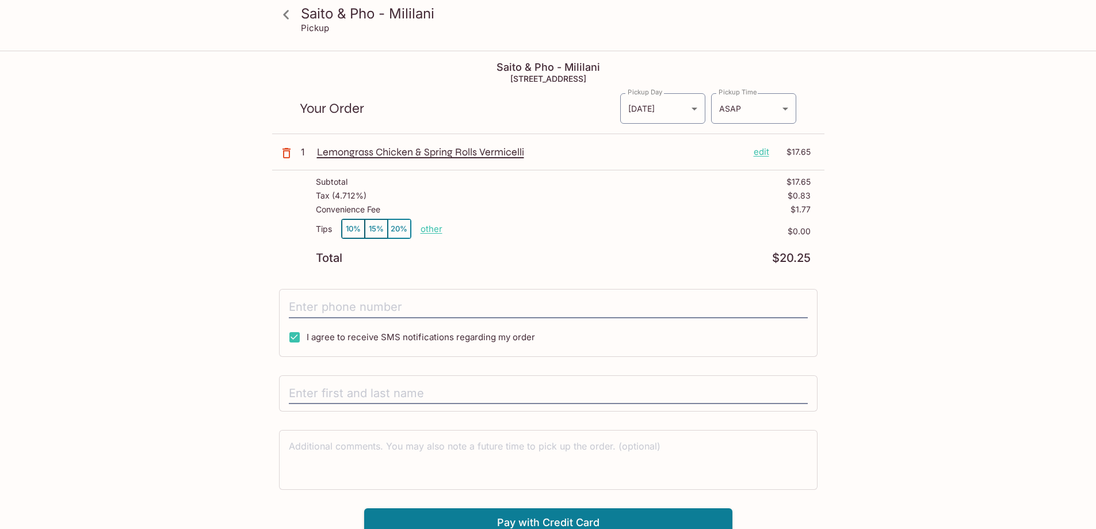
click at [295, 337] on input "I agree to receive SMS notifications regarding my order" at bounding box center [294, 337] width 23 height 23
click at [294, 337] on input "I agree to receive SMS notifications regarding my order" at bounding box center [294, 337] width 23 height 23
checkbox input "true"
click at [338, 307] on input "tel" at bounding box center [548, 307] width 519 height 22
type input "(808) 489-7543"
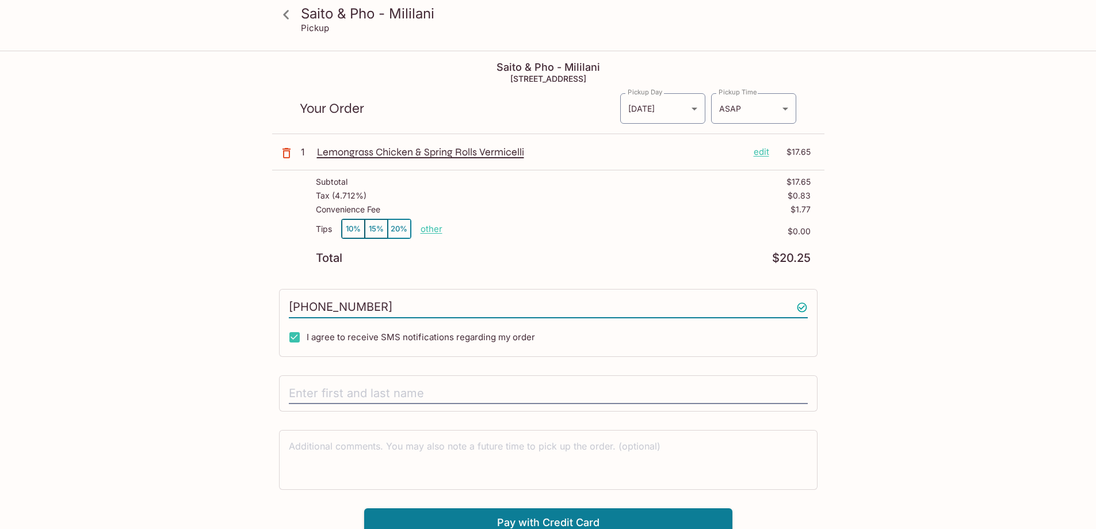
click at [871, 269] on div "Saito & Pho - Mililani Pickup Saito & Pho - Mililani 95-1830 Meheula Pkwy, Mili…" at bounding box center [548, 294] width 737 height 485
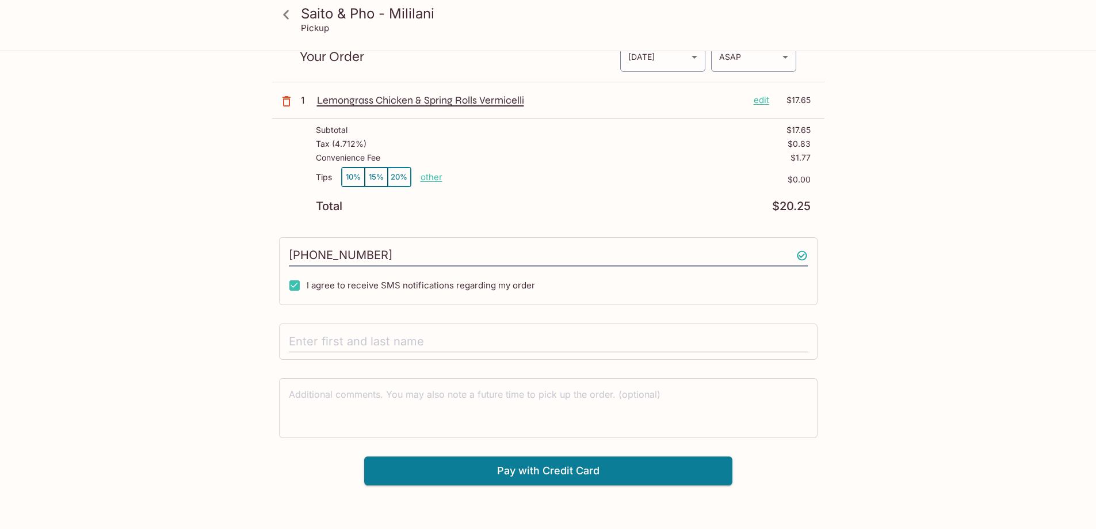
click at [506, 334] on input "text" at bounding box center [548, 342] width 519 height 22
type input "Kai Tang"
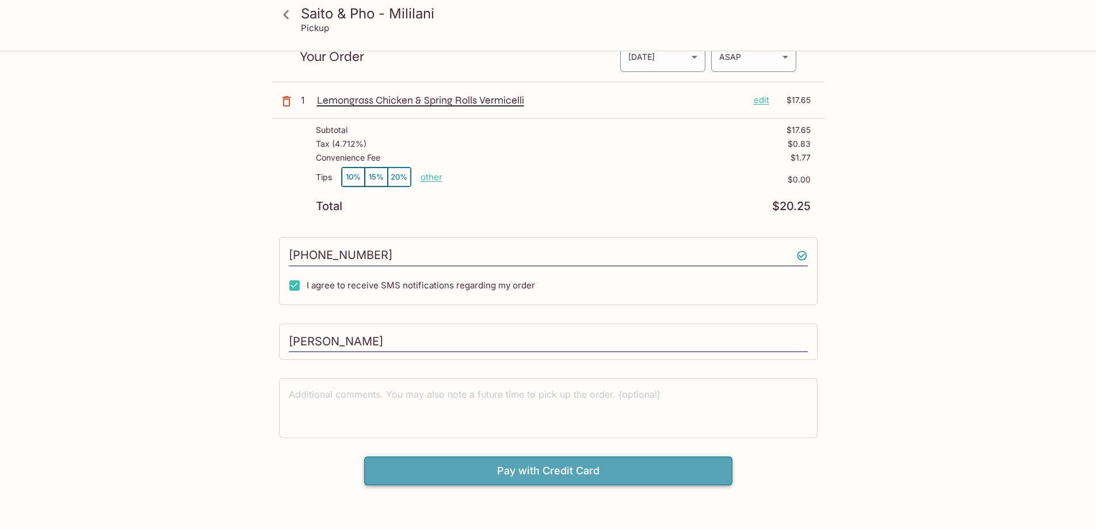
click at [585, 466] on button "Pay with Credit Card" at bounding box center [548, 470] width 368 height 29
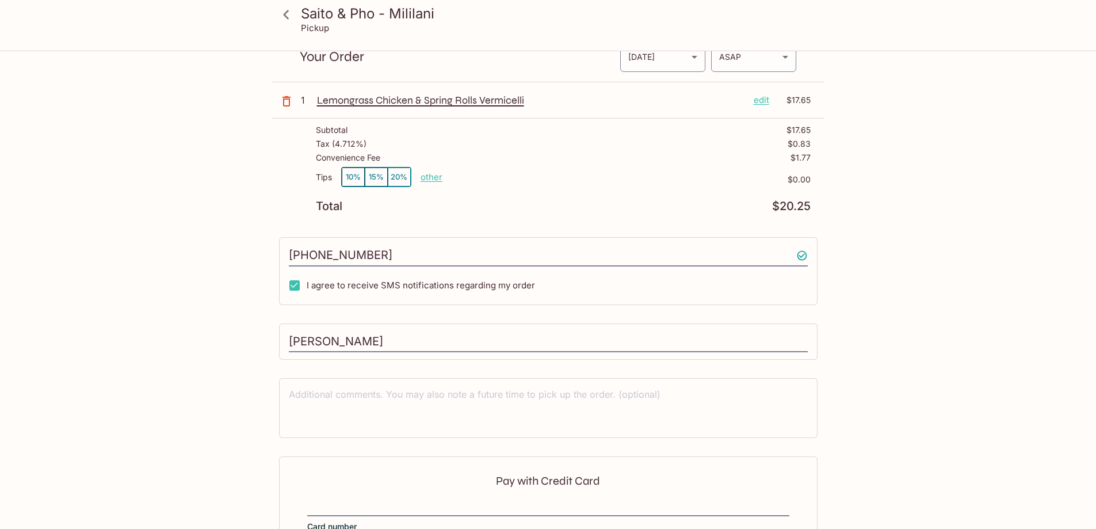
scroll to position [181, 0]
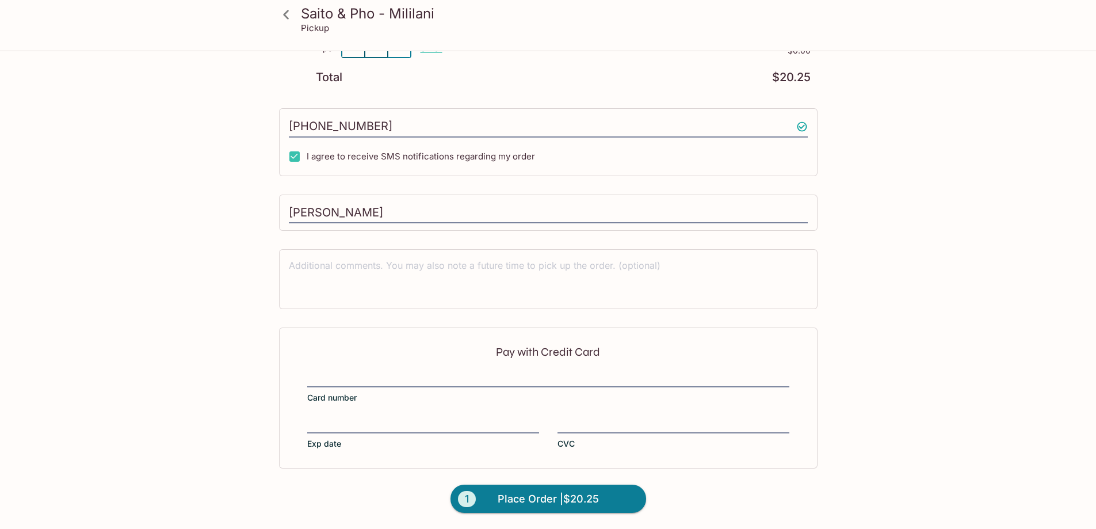
click at [977, 284] on div "Saito & Pho - Mililani Pickup Saito & Pho - Mililani 95-1830 Meheula Pkwy, Mili…" at bounding box center [548, 135] width 1096 height 529
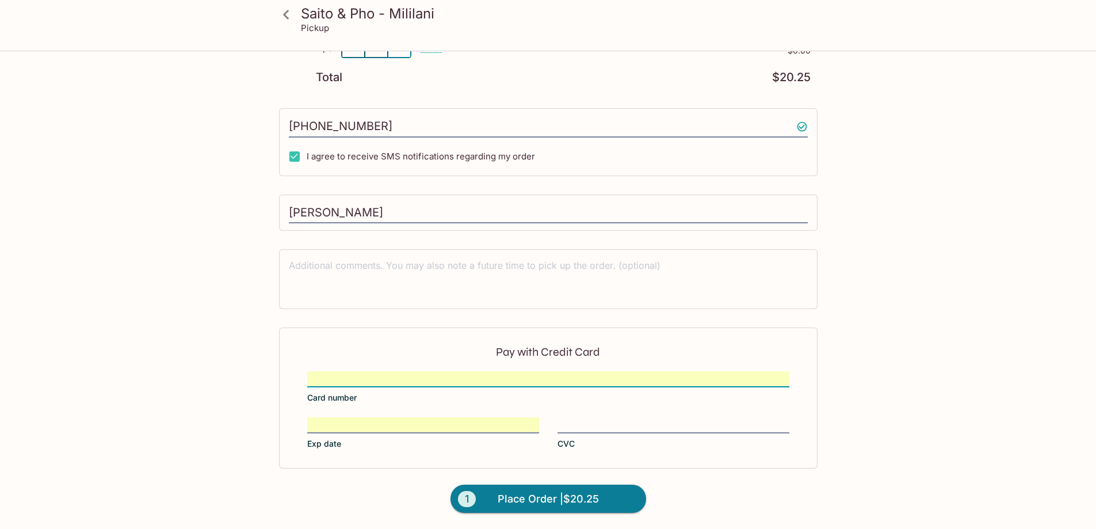
click at [629, 433] on label "CVC" at bounding box center [674, 433] width 232 height 32
click at [629, 418] on input "CVC" at bounding box center [674, 418] width 232 height 1
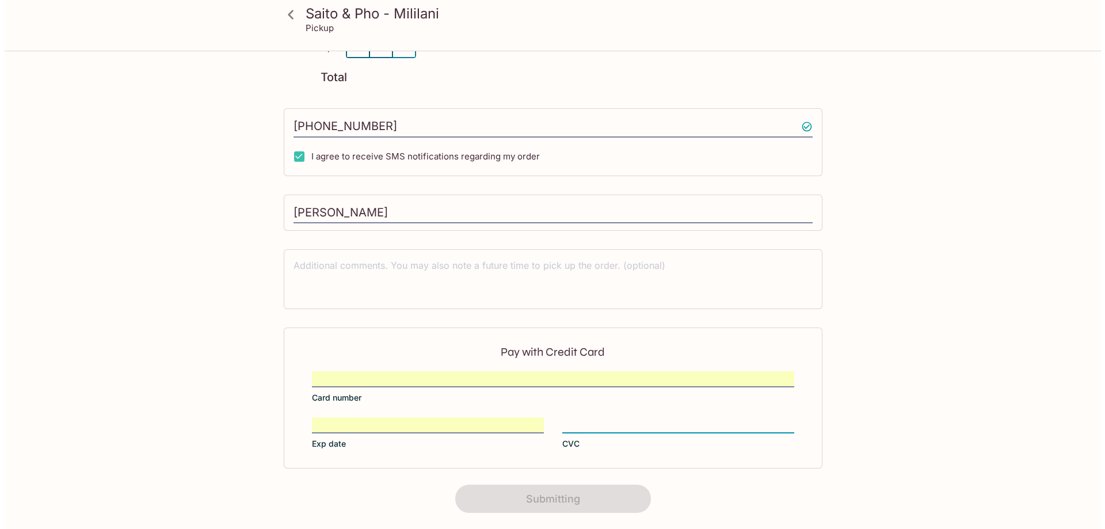
scroll to position [161, 0]
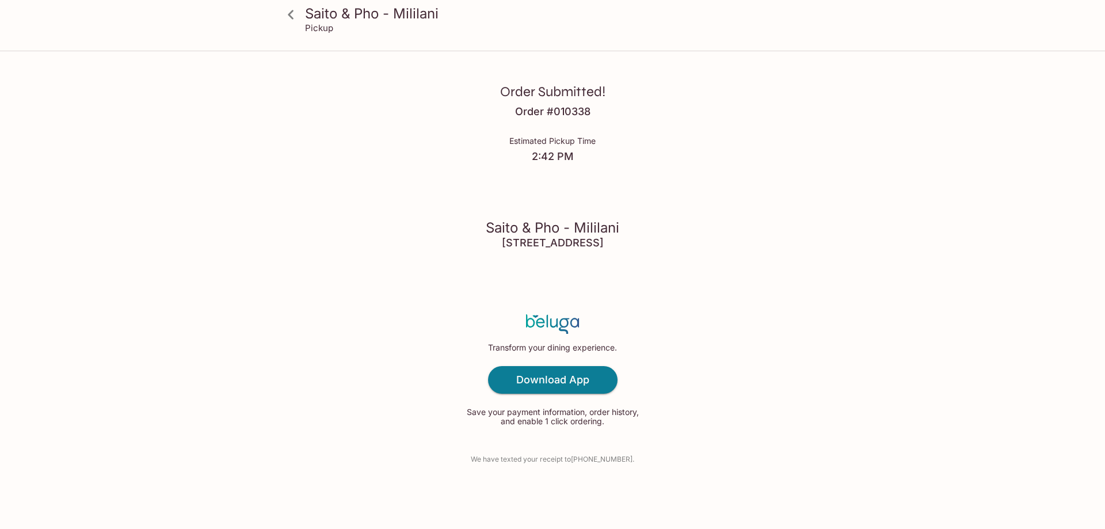
click at [773, 150] on div "Order Submitted! Order # 010338 Estimated Pickup Time 2:42 PM Saito & Pho - Mil…" at bounding box center [552, 264] width 737 height 529
